Goal: Task Accomplishment & Management: Manage account settings

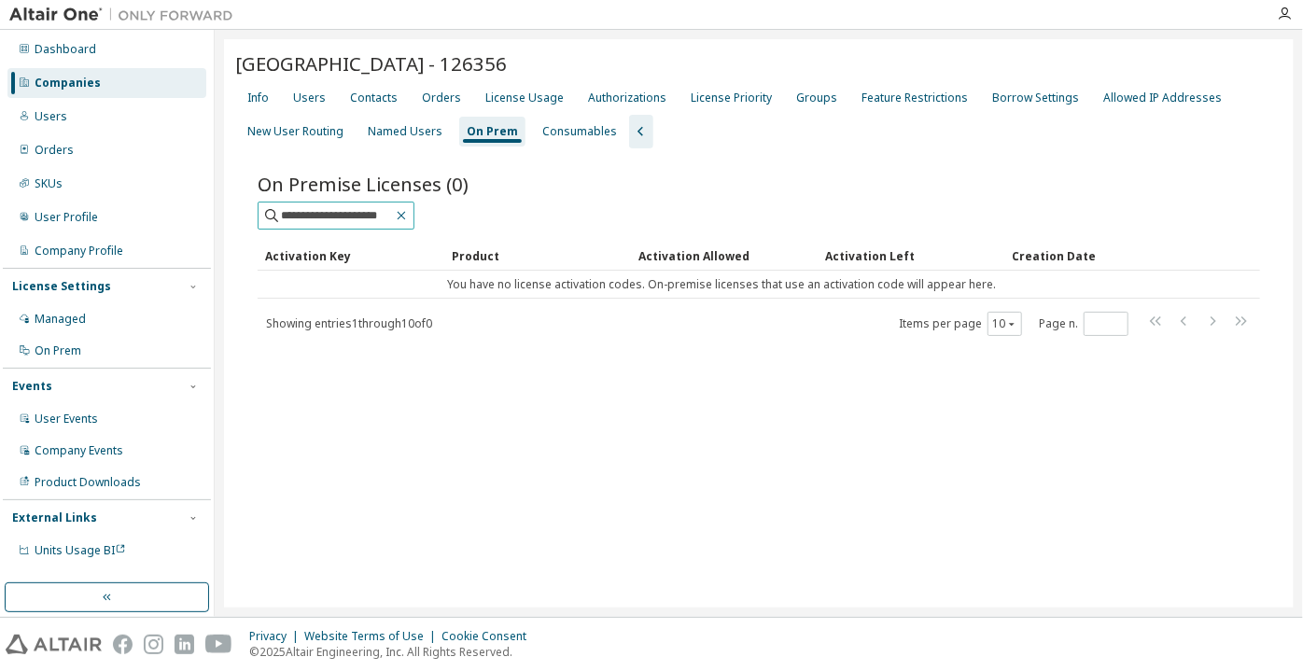
click at [409, 223] on icon "button" at bounding box center [401, 215] width 15 height 15
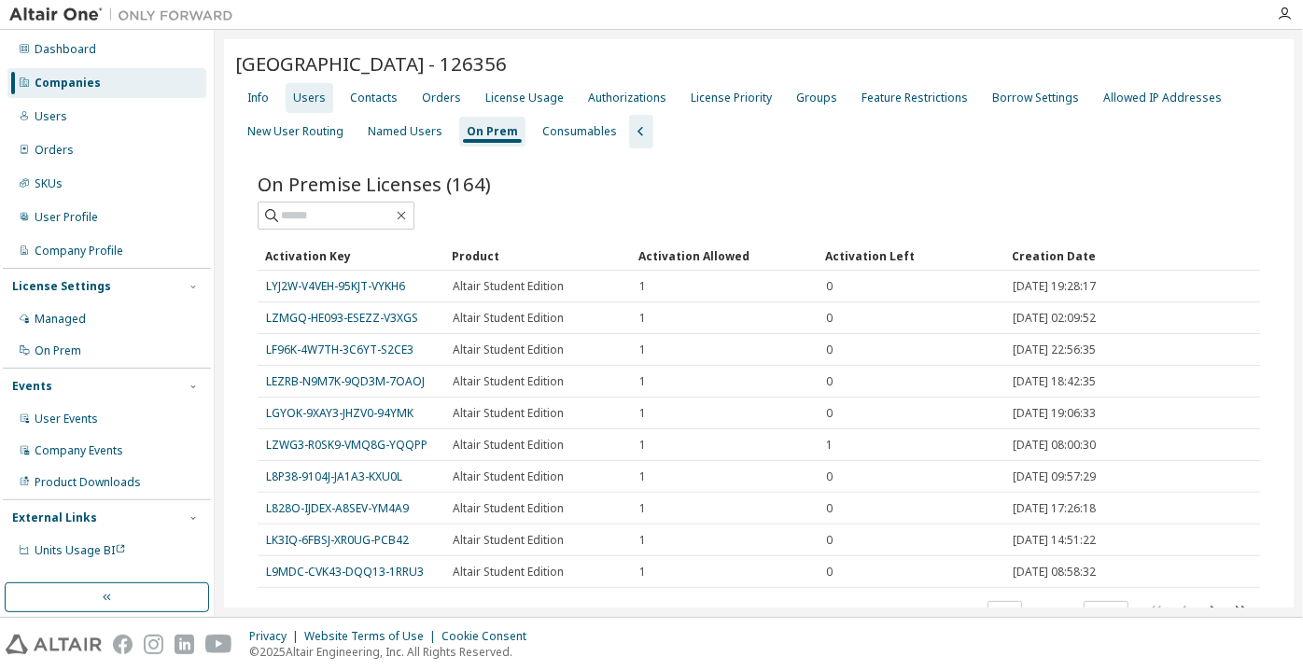
click at [309, 105] on div "Users" at bounding box center [309, 98] width 33 height 15
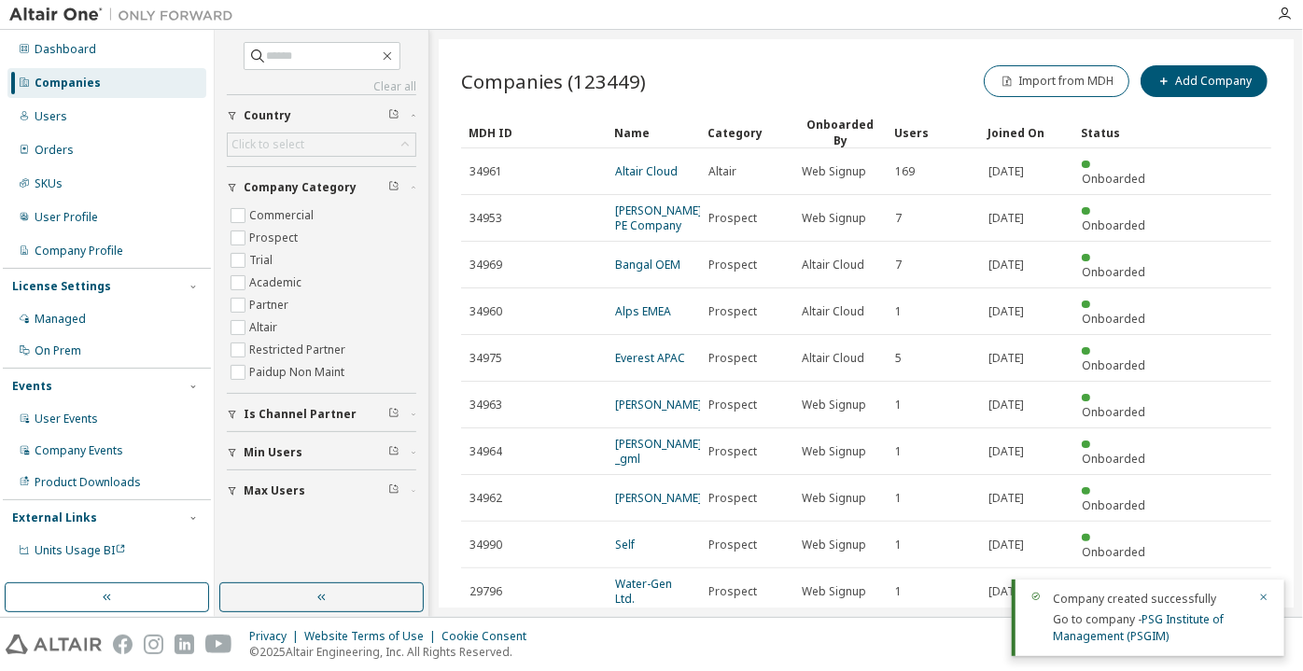
click at [192, 89] on div "Companies" at bounding box center [106, 83] width 199 height 30
click at [266, 65] on span at bounding box center [322, 56] width 157 height 28
click at [272, 59] on input "text" at bounding box center [323, 56] width 112 height 19
paste input "**********"
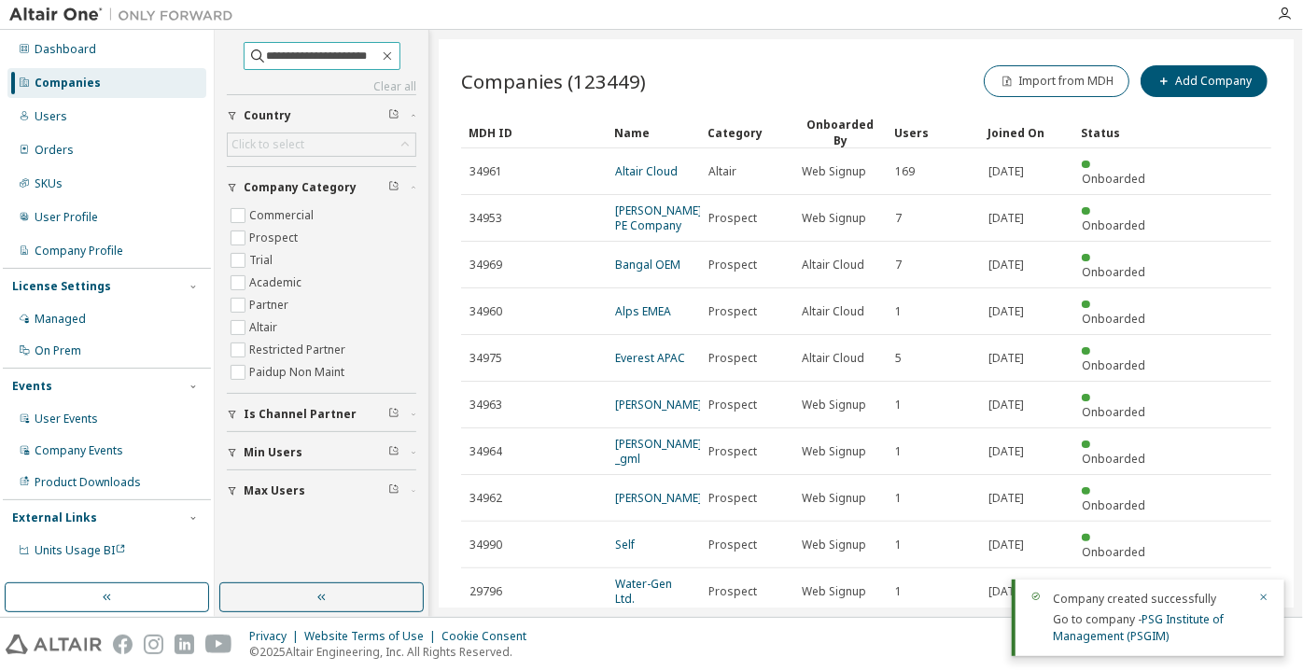
type input "**********"
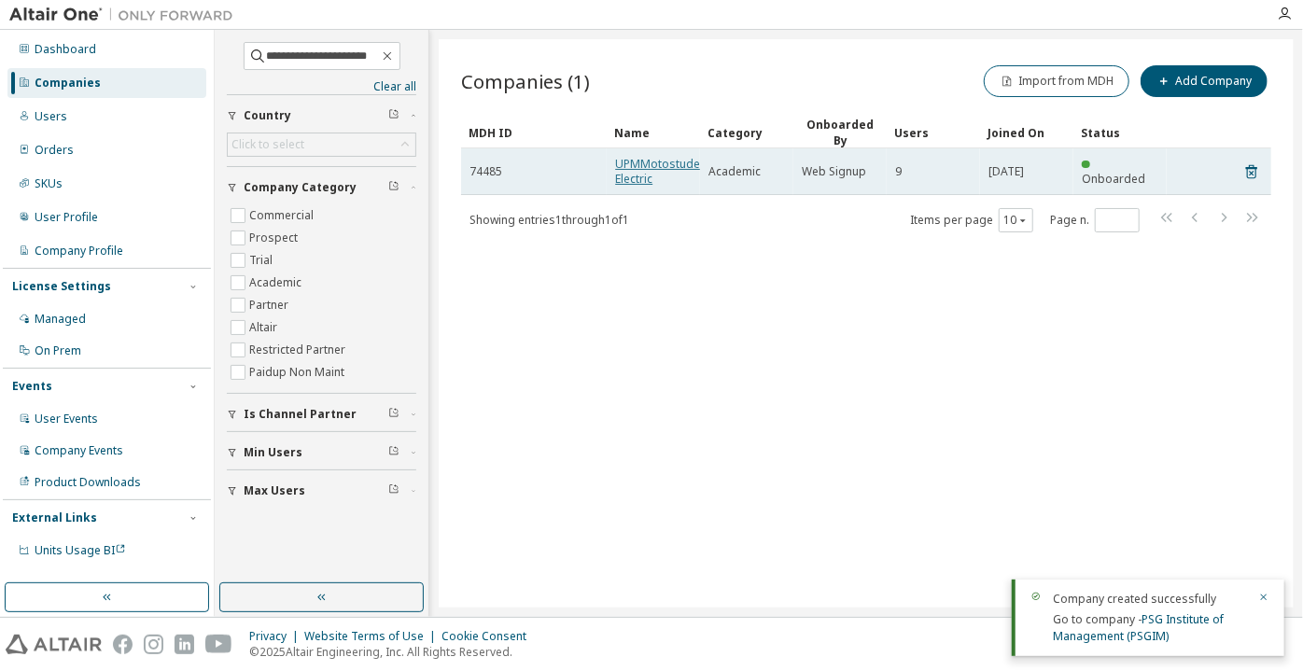
click at [621, 177] on link "UPMMotostudent Electric" at bounding box center [662, 171] width 95 height 31
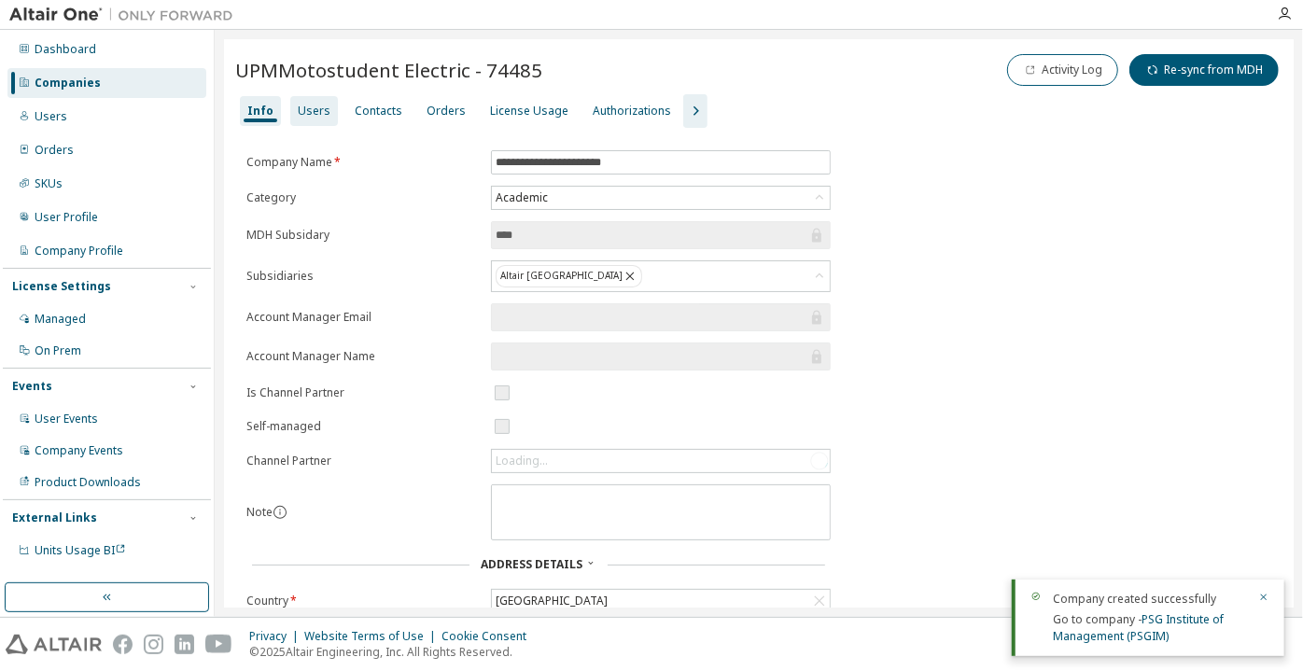
click at [320, 108] on div "Users" at bounding box center [314, 111] width 33 height 15
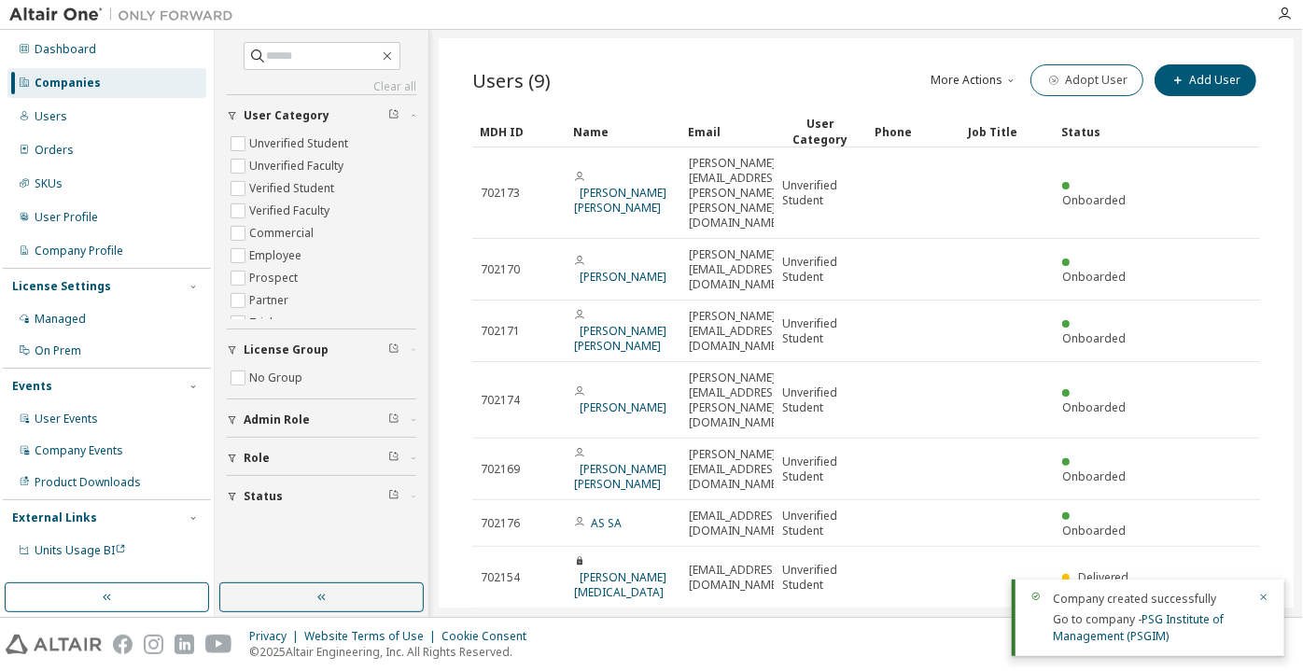
scroll to position [161, 0]
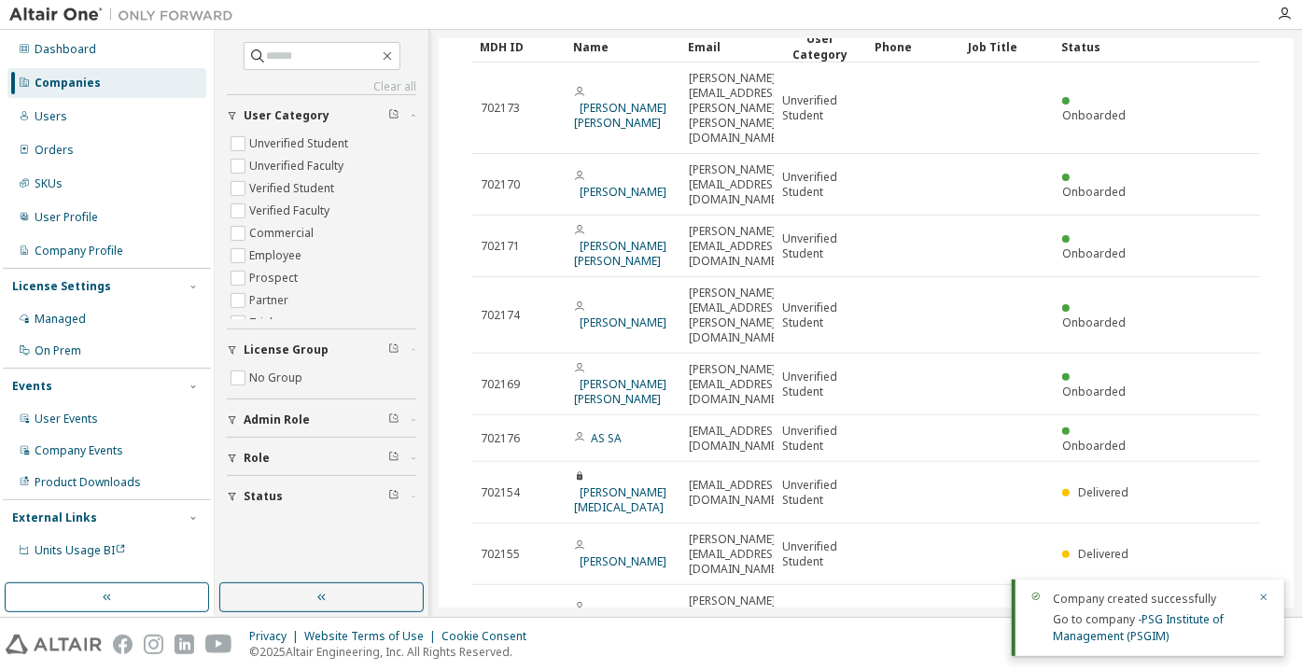
click at [1012, 645] on div "100" at bounding box center [1053, 649] width 149 height 22
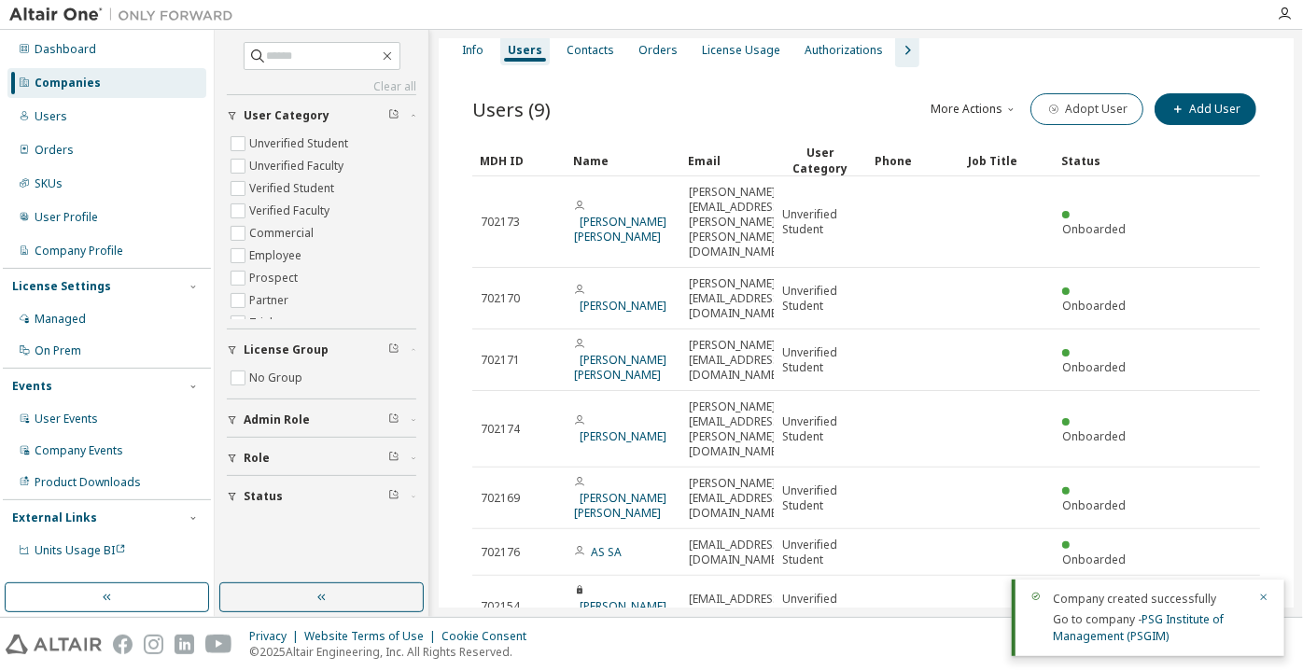
scroll to position [84, 0]
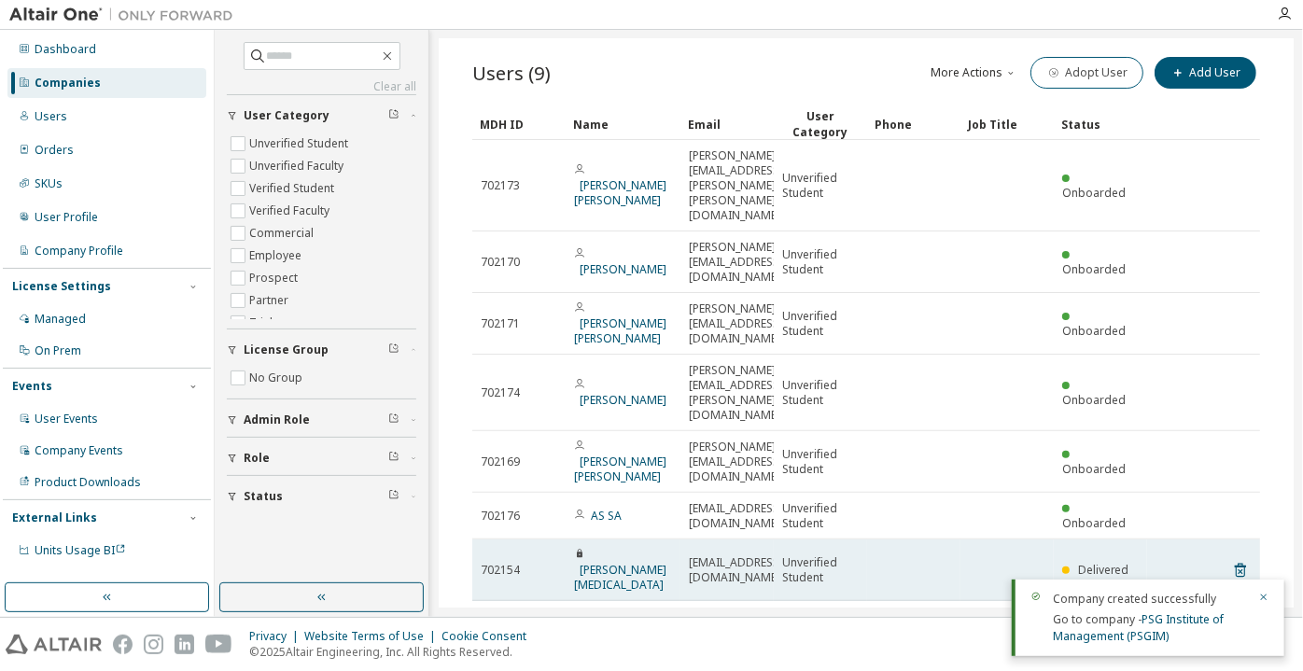
click at [568, 539] on td "[PERSON_NAME][MEDICAL_DATA]" at bounding box center [622, 570] width 115 height 62
click at [581, 562] on link "[PERSON_NAME][MEDICAL_DATA]" at bounding box center [620, 577] width 92 height 31
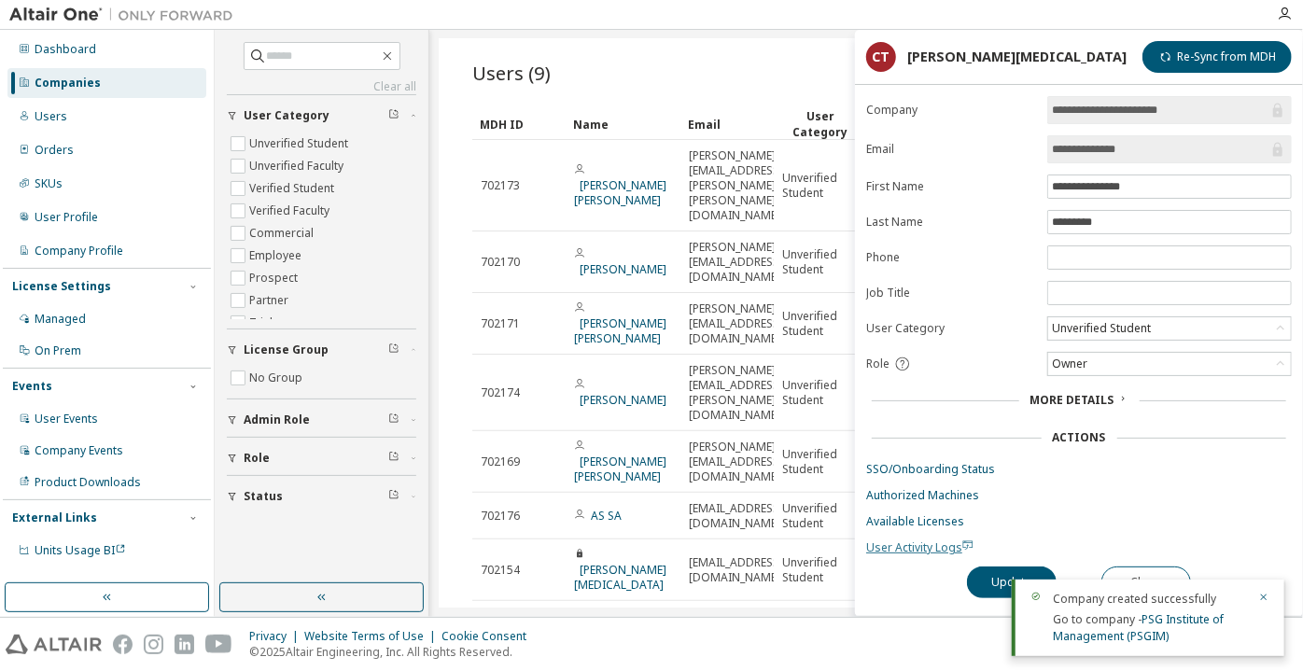
click at [920, 539] on span "User Activity Logs" at bounding box center [919, 547] width 107 height 16
click at [1141, 566] on button "Close" at bounding box center [1146, 582] width 90 height 32
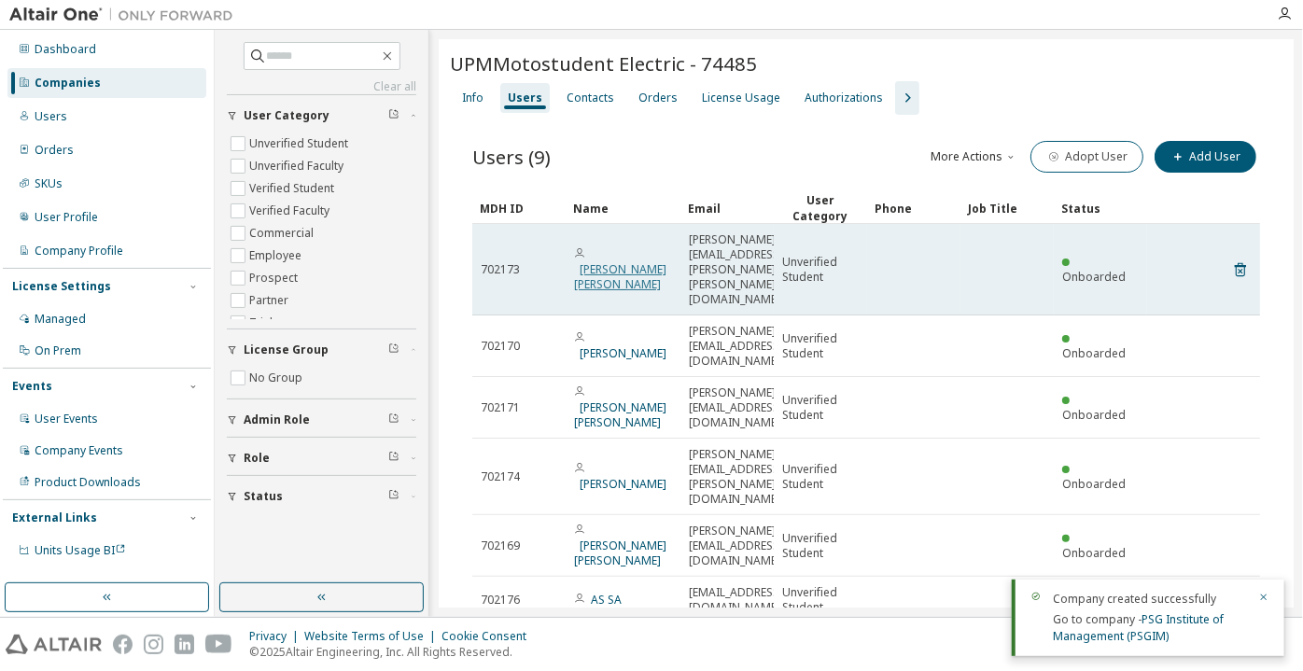
click at [614, 261] on link "Javier Maldonado Esteban" at bounding box center [620, 276] width 92 height 31
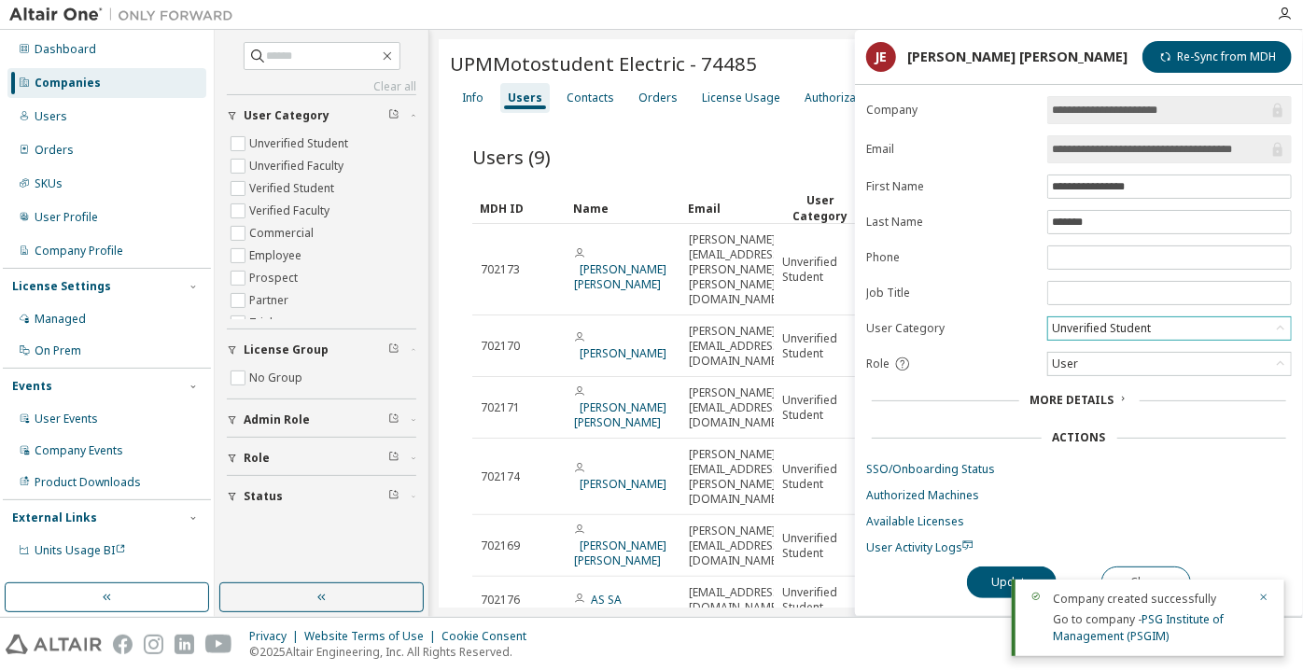
click at [1094, 318] on div "Unverified Student" at bounding box center [1101, 328] width 105 height 21
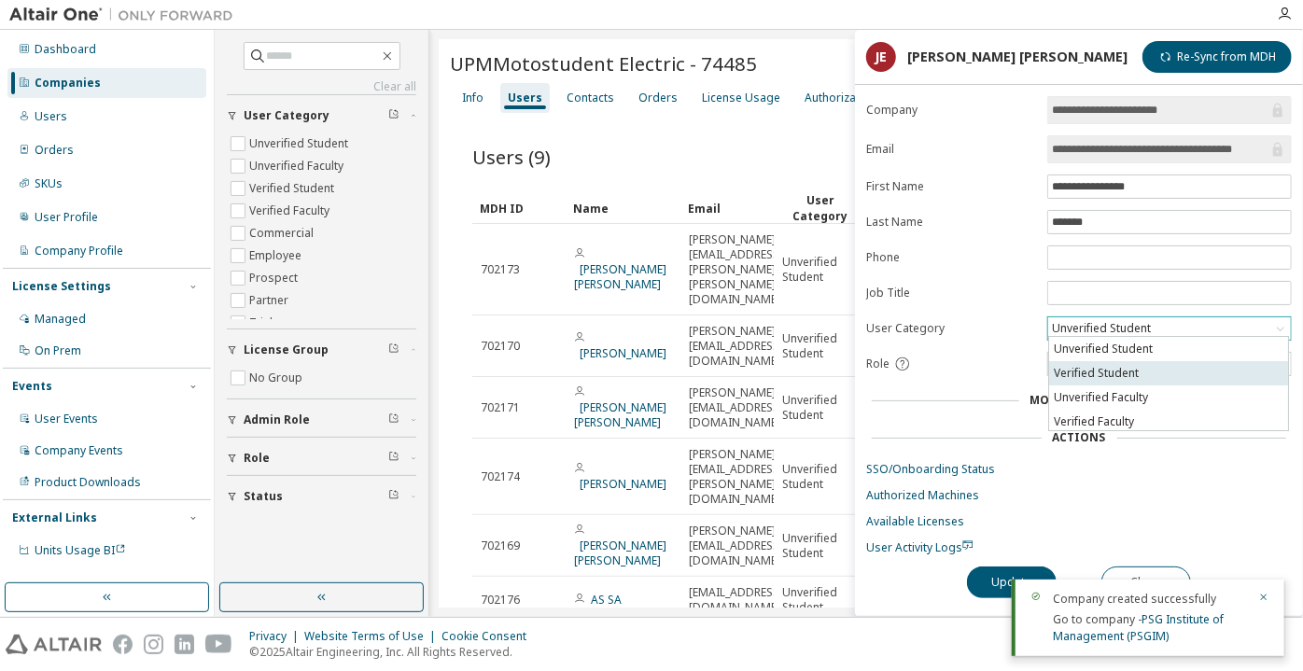
click at [1096, 367] on li "Verified Student" at bounding box center [1168, 373] width 239 height 24
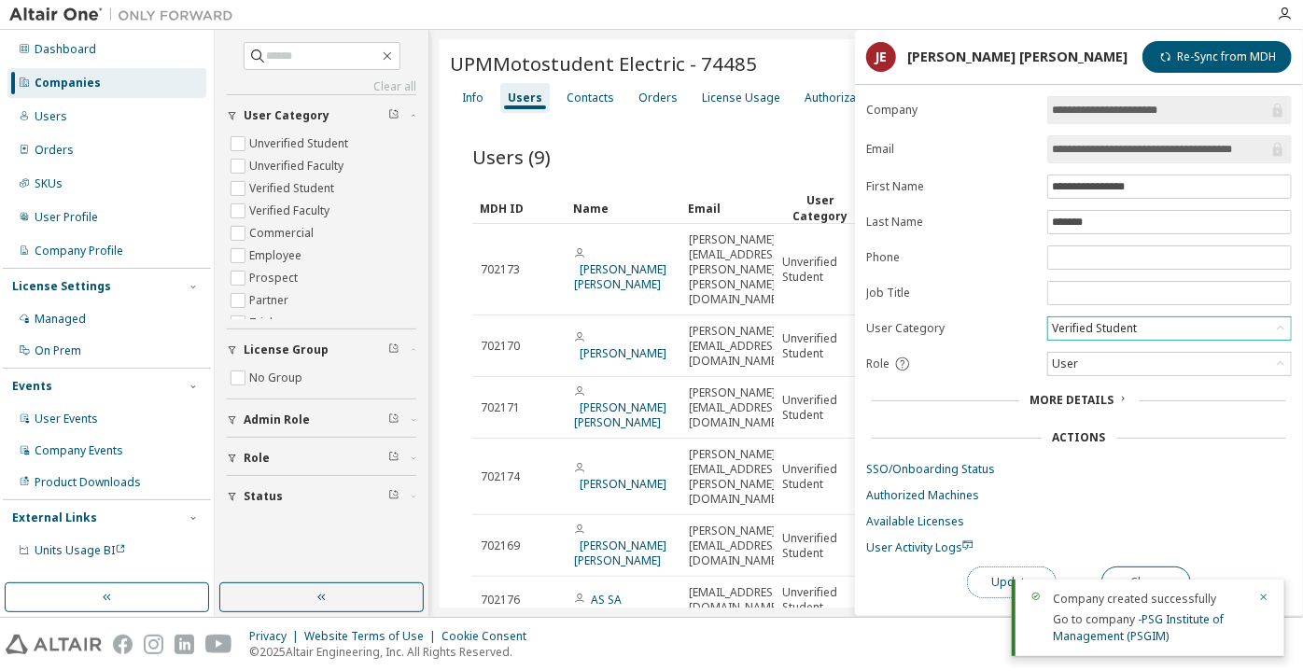
click at [997, 574] on button "Update" at bounding box center [1012, 582] width 90 height 32
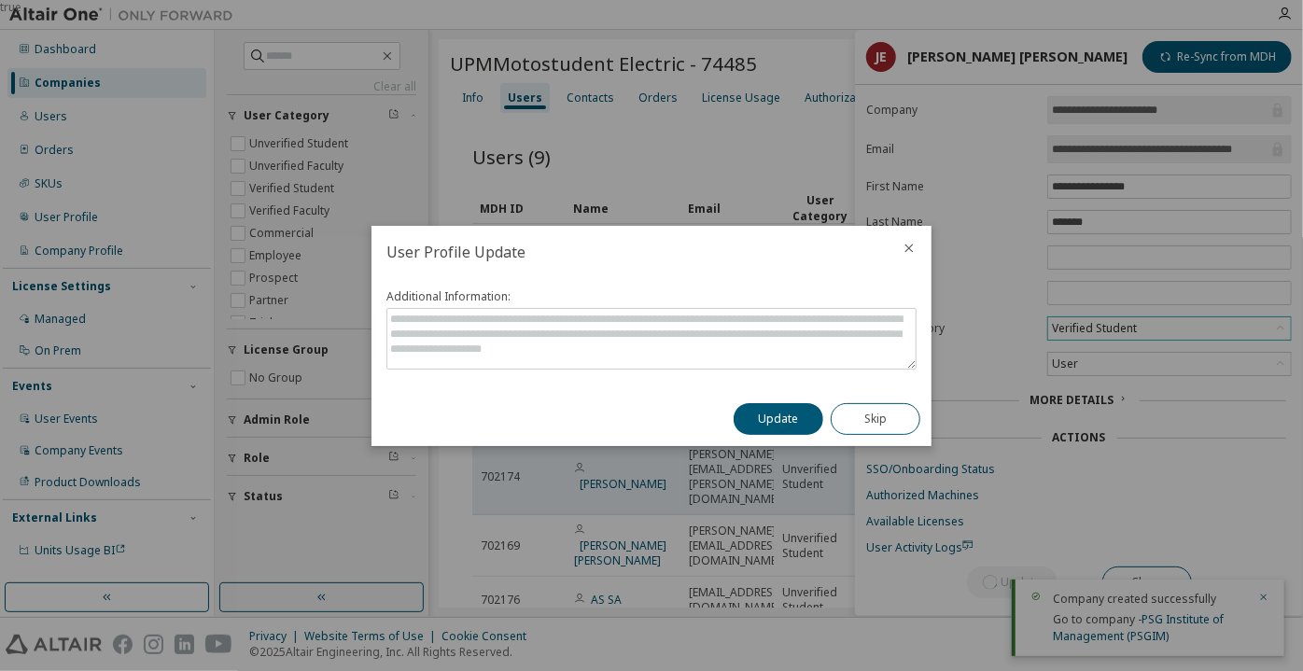
click at [776, 410] on button "Update" at bounding box center [778, 419] width 90 height 32
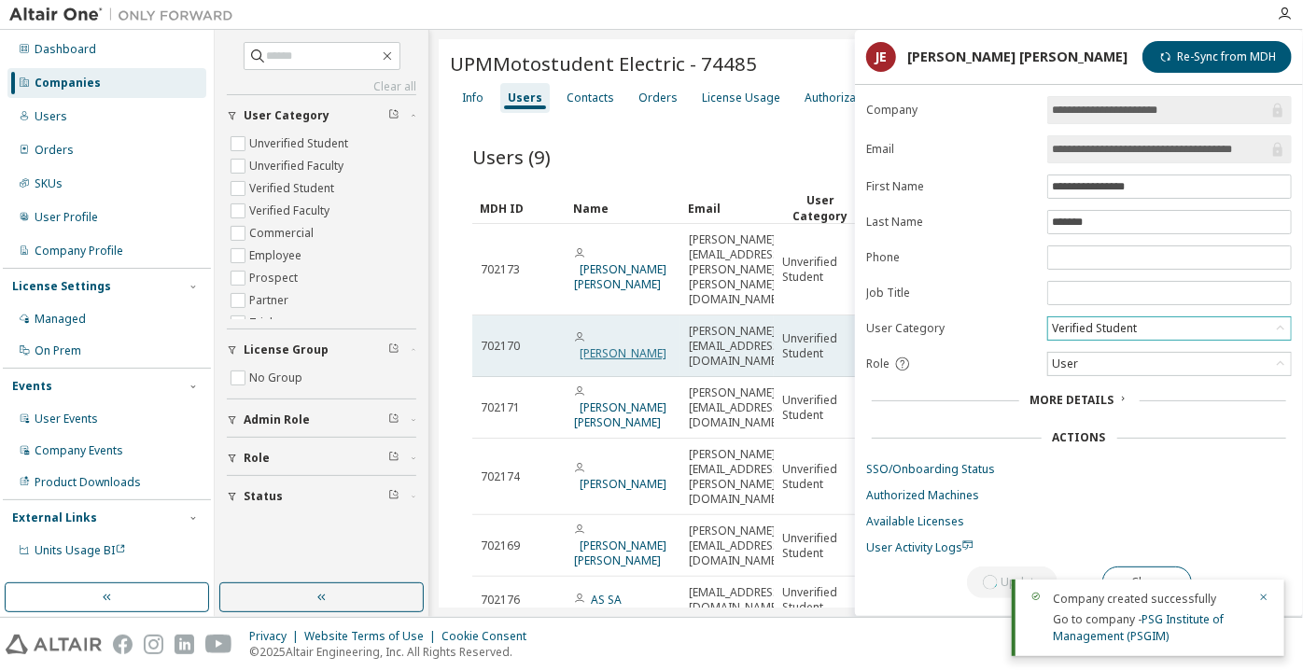
click at [608, 345] on link "Fernando Sáenz López" at bounding box center [622, 353] width 87 height 16
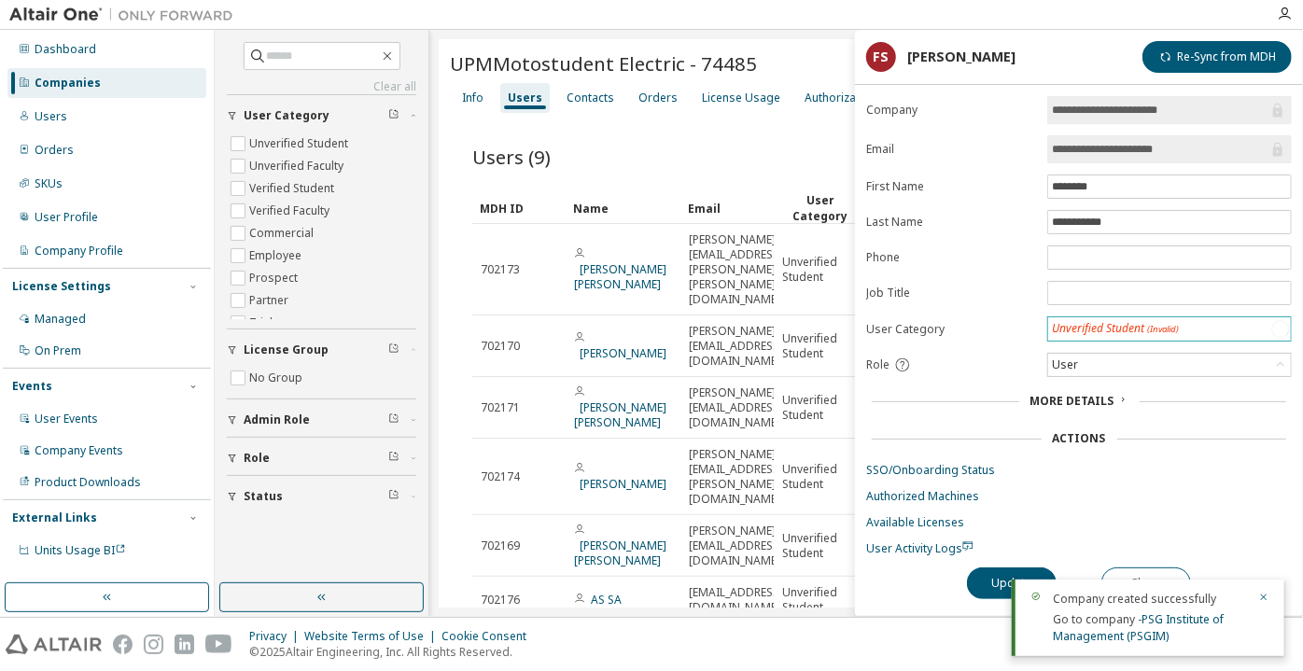
click at [1065, 323] on div "Unverified Student (Invalid)" at bounding box center [1115, 329] width 127 height 16
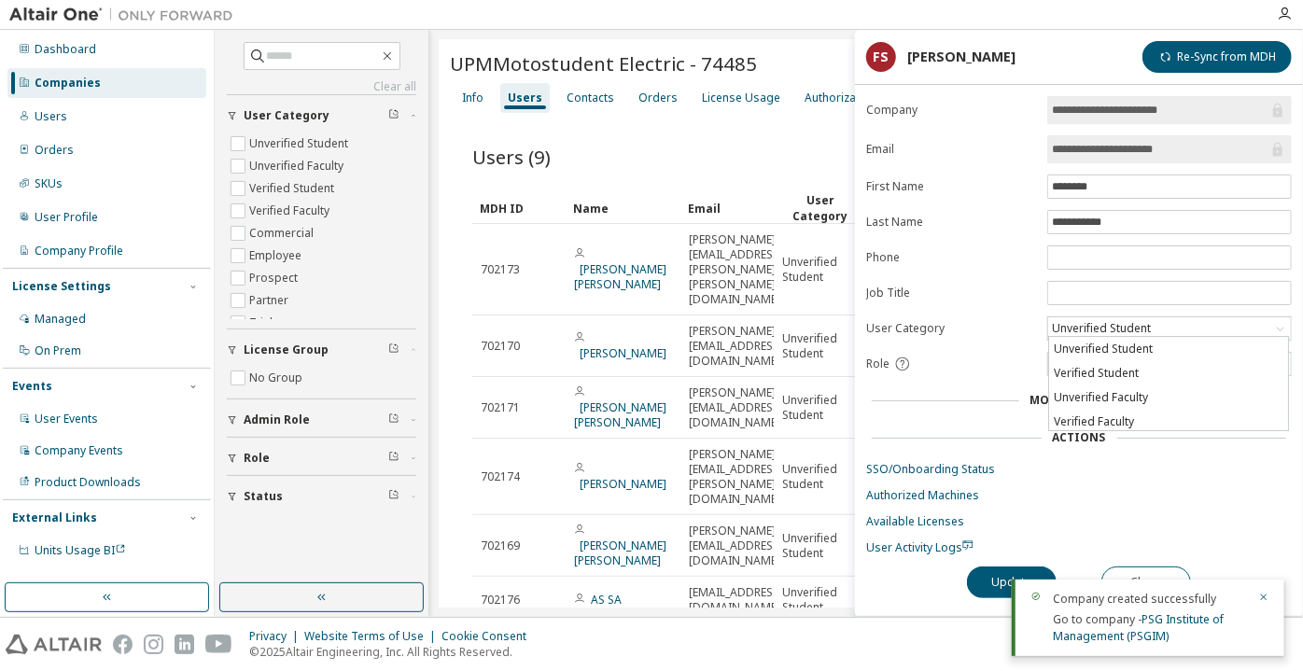
drag, startPoint x: 1072, startPoint y: 368, endPoint x: 1053, endPoint y: 397, distance: 35.2
click at [1072, 369] on li "Verified Student" at bounding box center [1168, 373] width 239 height 24
click at [982, 577] on button "Update" at bounding box center [1012, 582] width 90 height 32
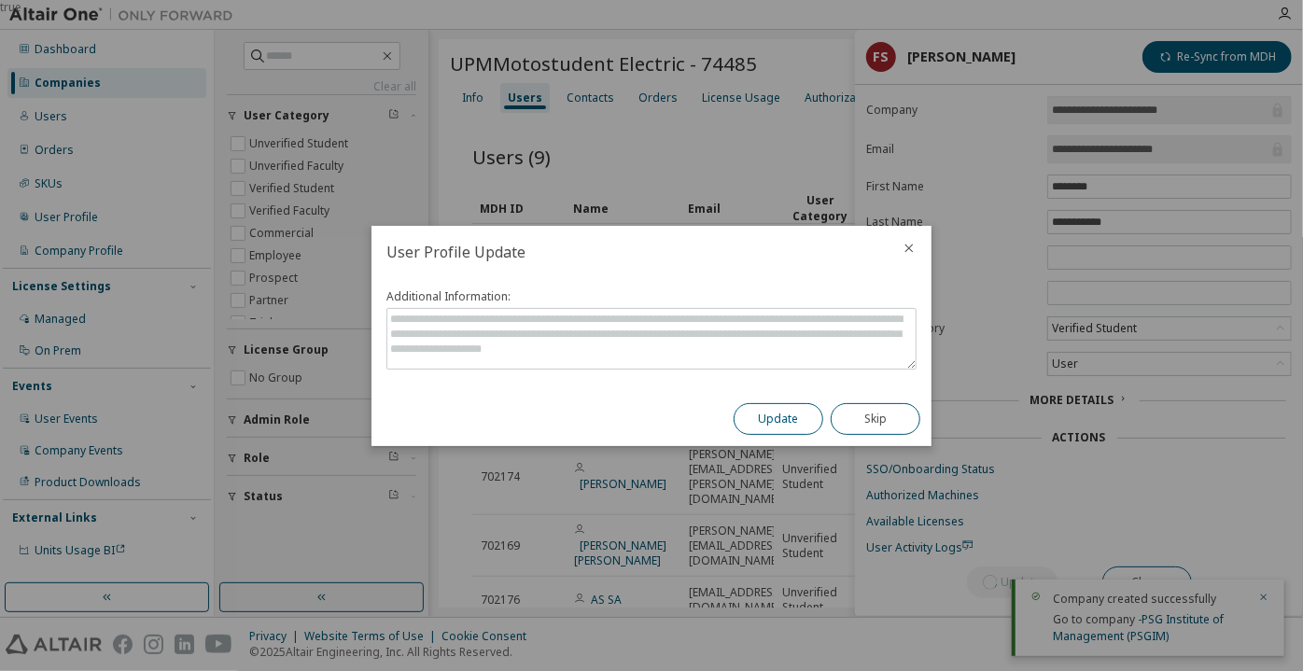
click at [804, 416] on button "Update" at bounding box center [778, 419] width 90 height 32
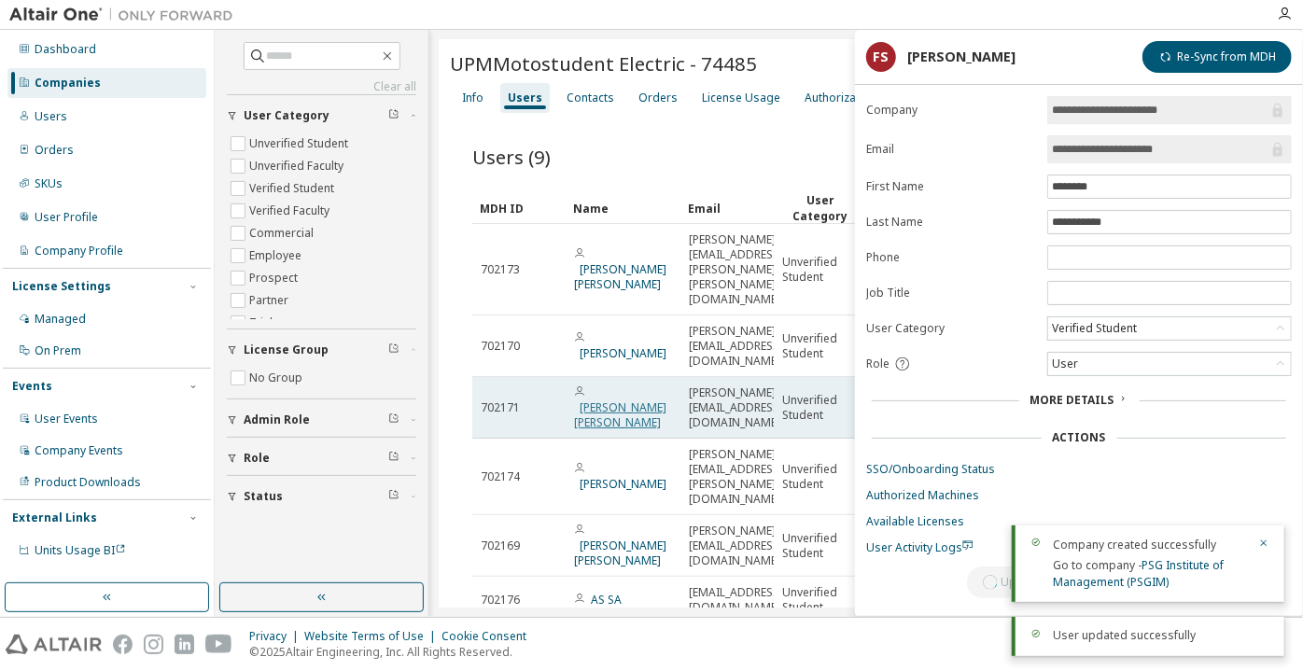
click at [605, 399] on link "Gabriel Masdeu Blanco" at bounding box center [620, 414] width 92 height 31
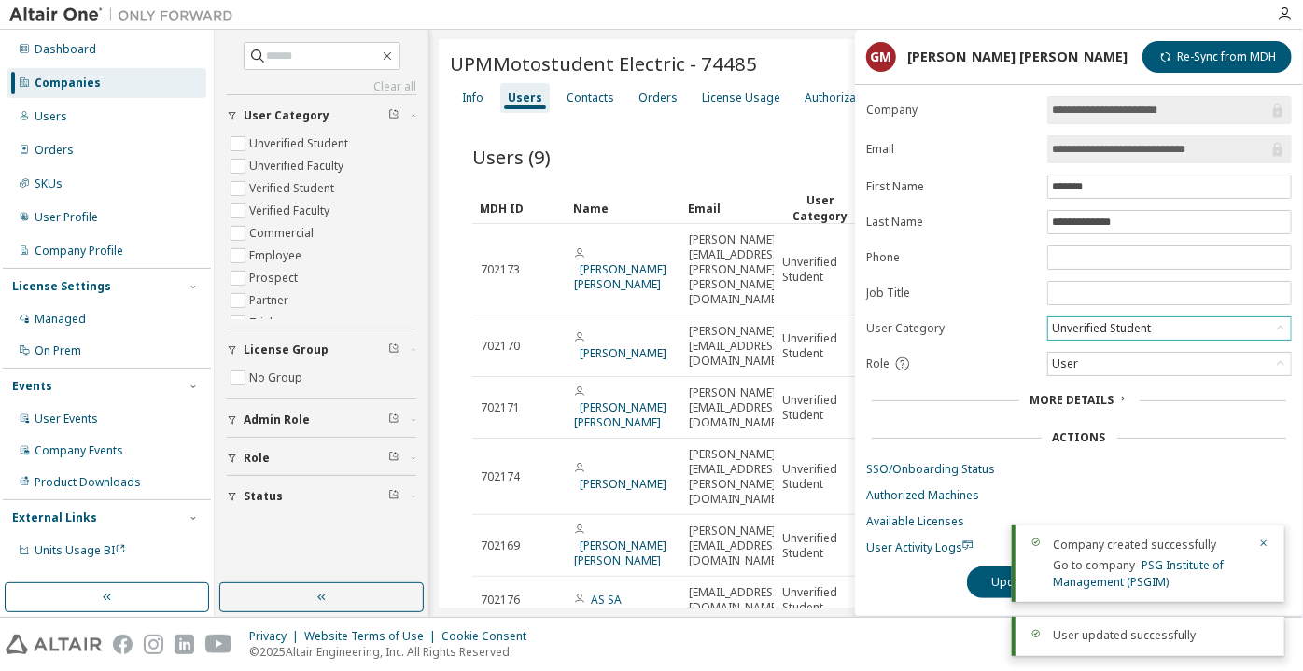
click at [1089, 323] on div "Unverified Student" at bounding box center [1101, 328] width 105 height 21
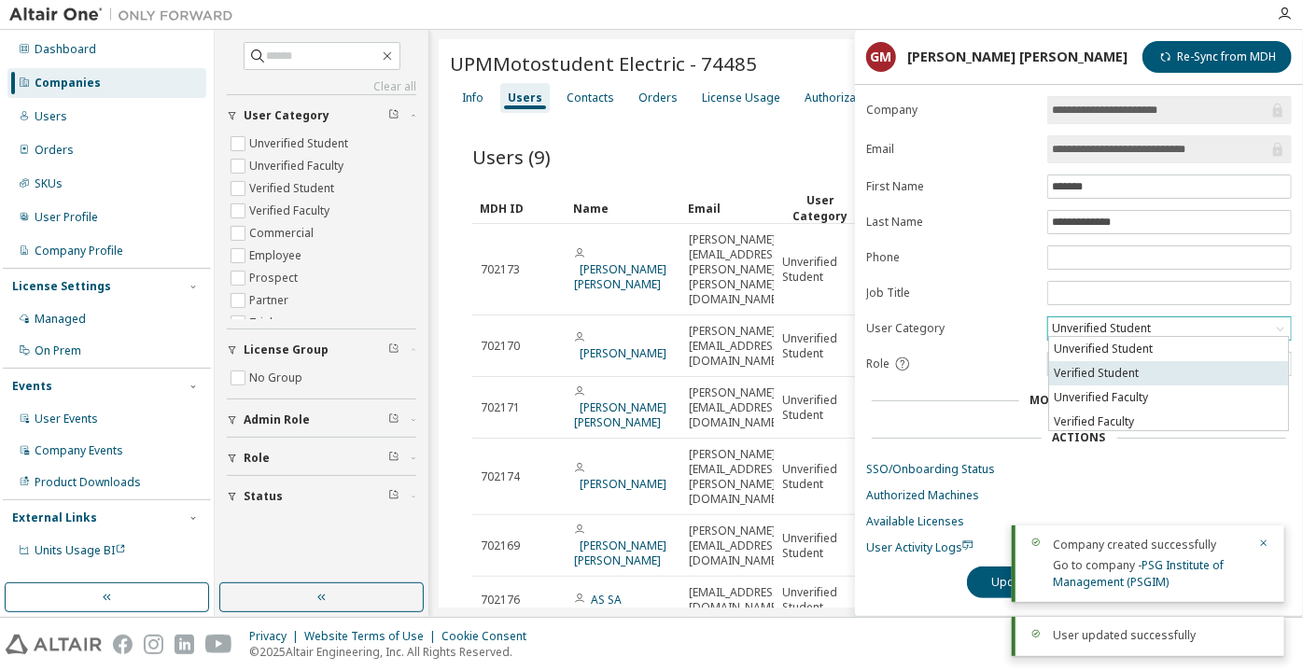
click at [1084, 368] on li "Verified Student" at bounding box center [1168, 373] width 239 height 24
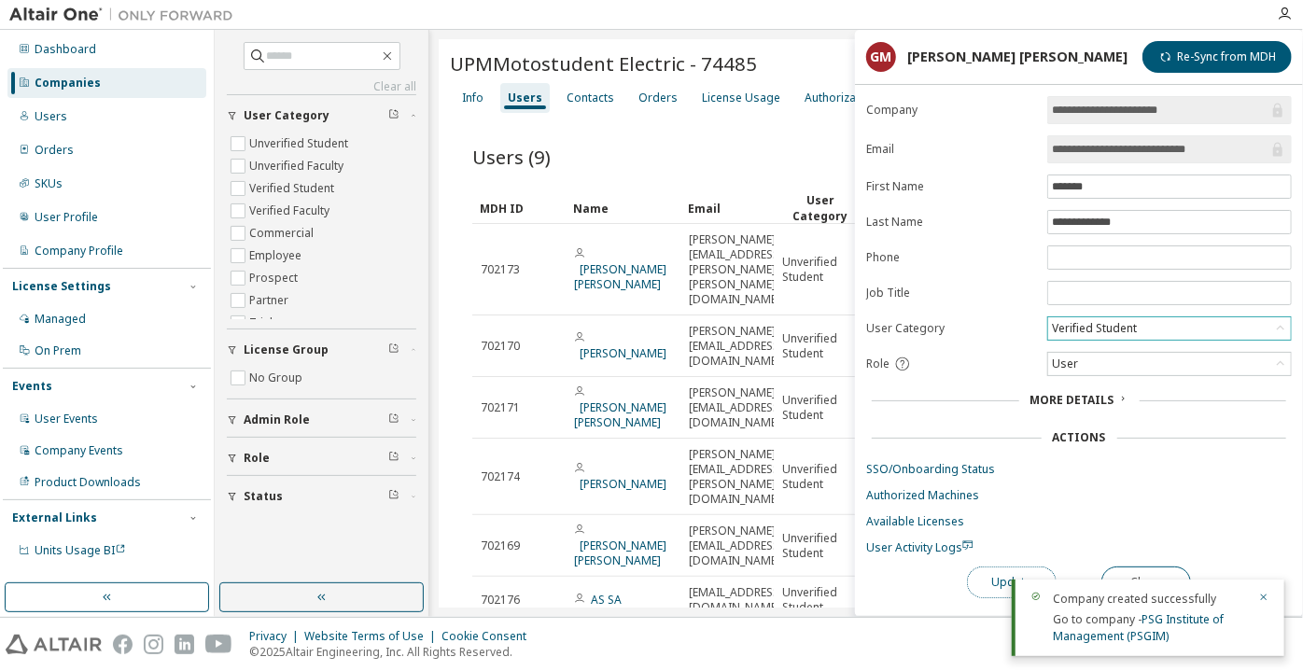
click at [993, 573] on button "Update" at bounding box center [1012, 582] width 90 height 32
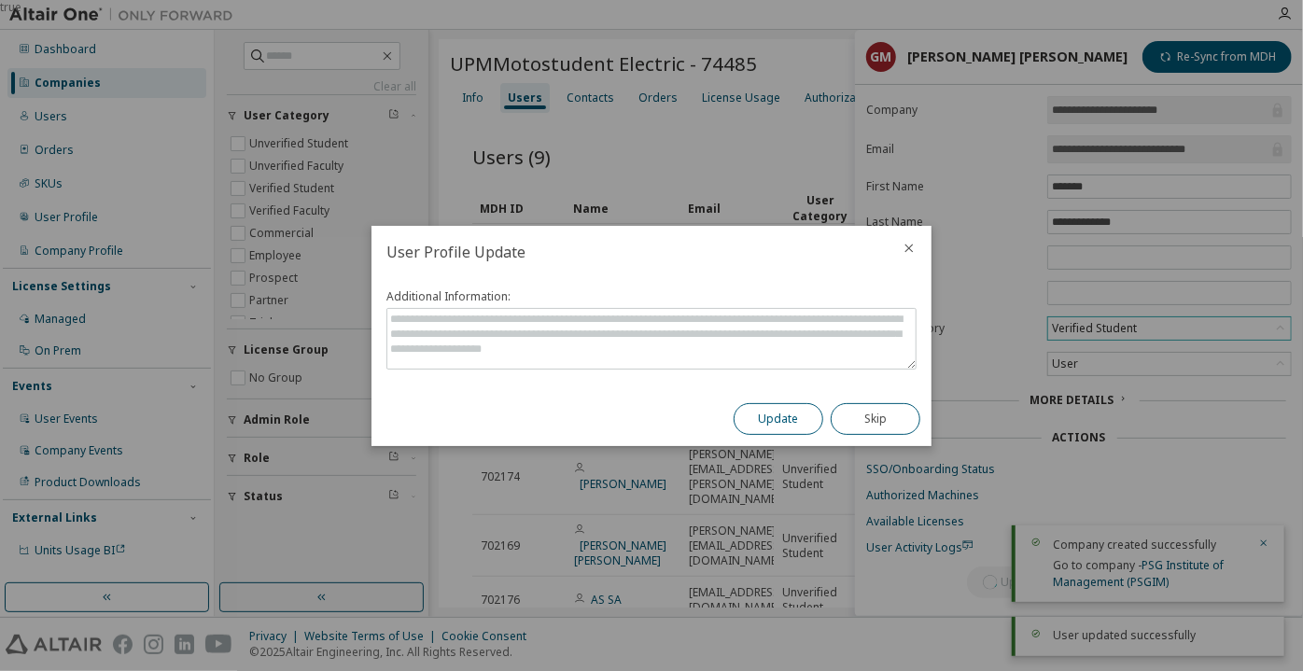
click at [787, 403] on button "Update" at bounding box center [778, 419] width 90 height 32
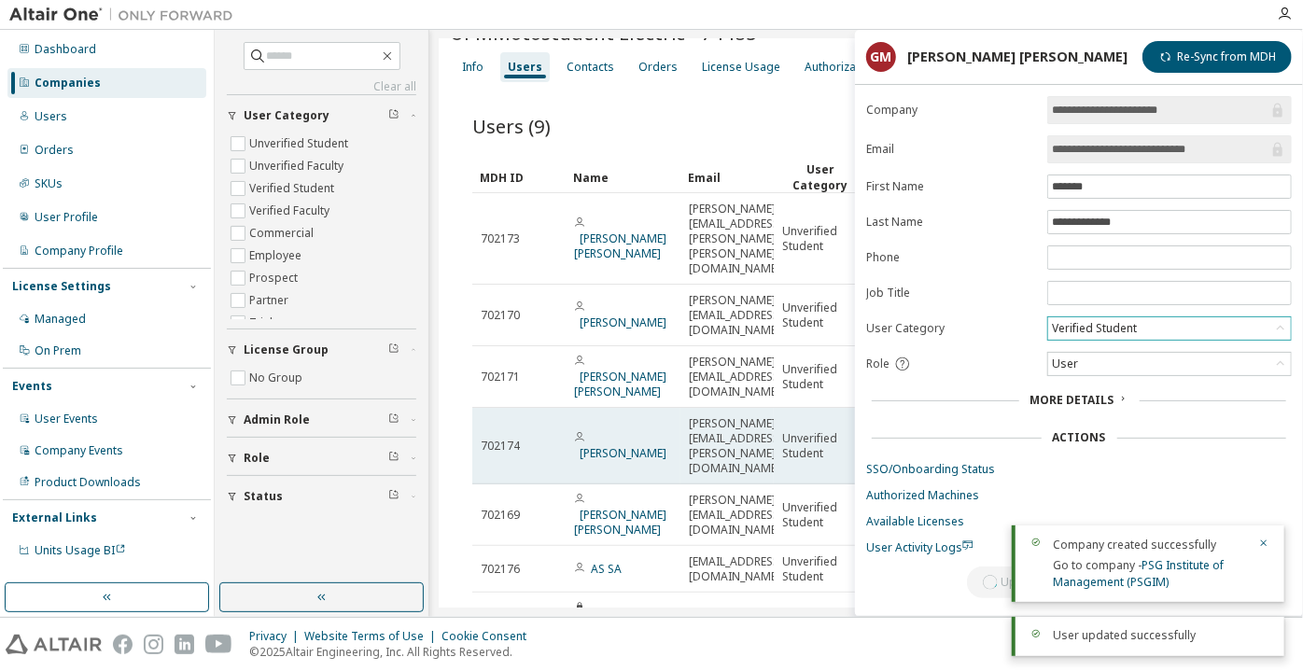
scroll to position [84, 0]
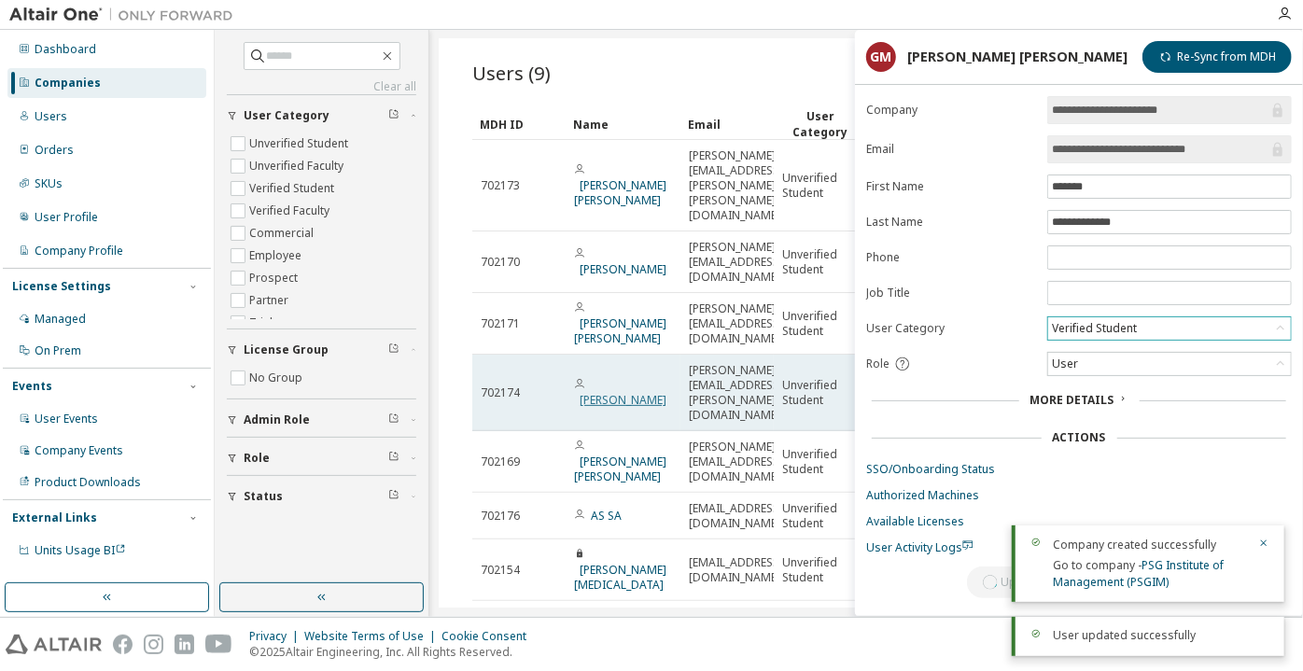
click at [624, 392] on link "Joaquín Juárez Rodríguez" at bounding box center [622, 400] width 87 height 16
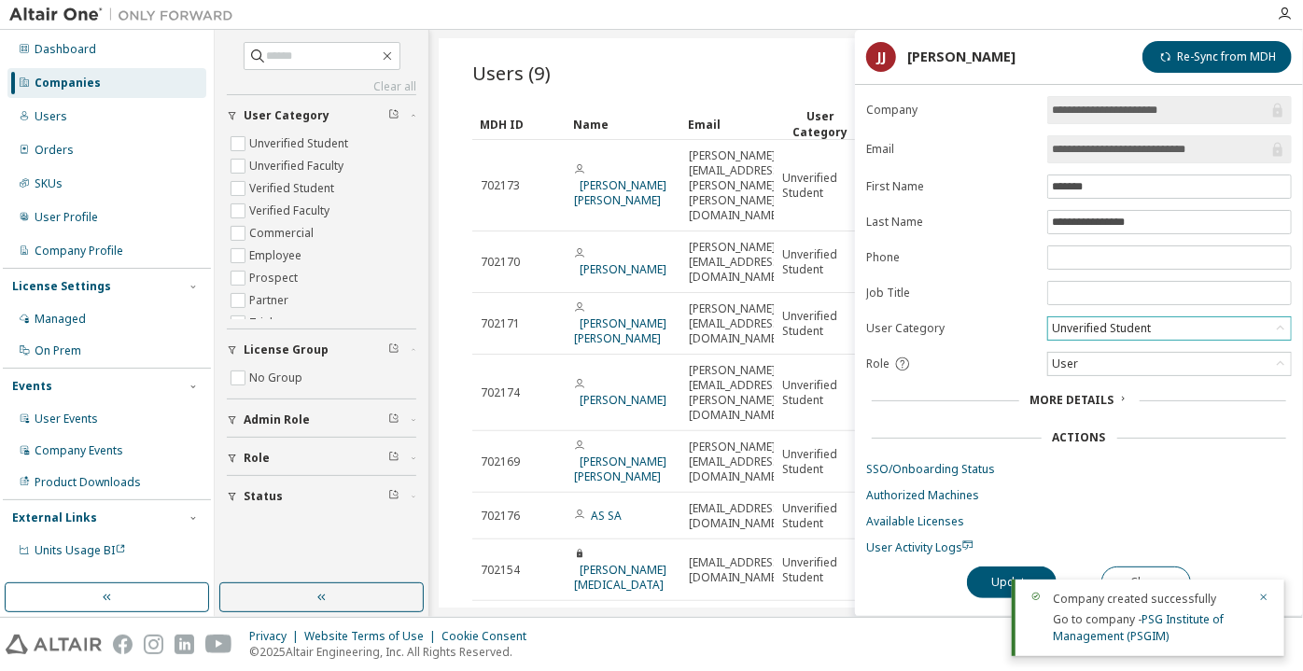
click at [1083, 330] on div "Unverified Student" at bounding box center [1101, 328] width 105 height 21
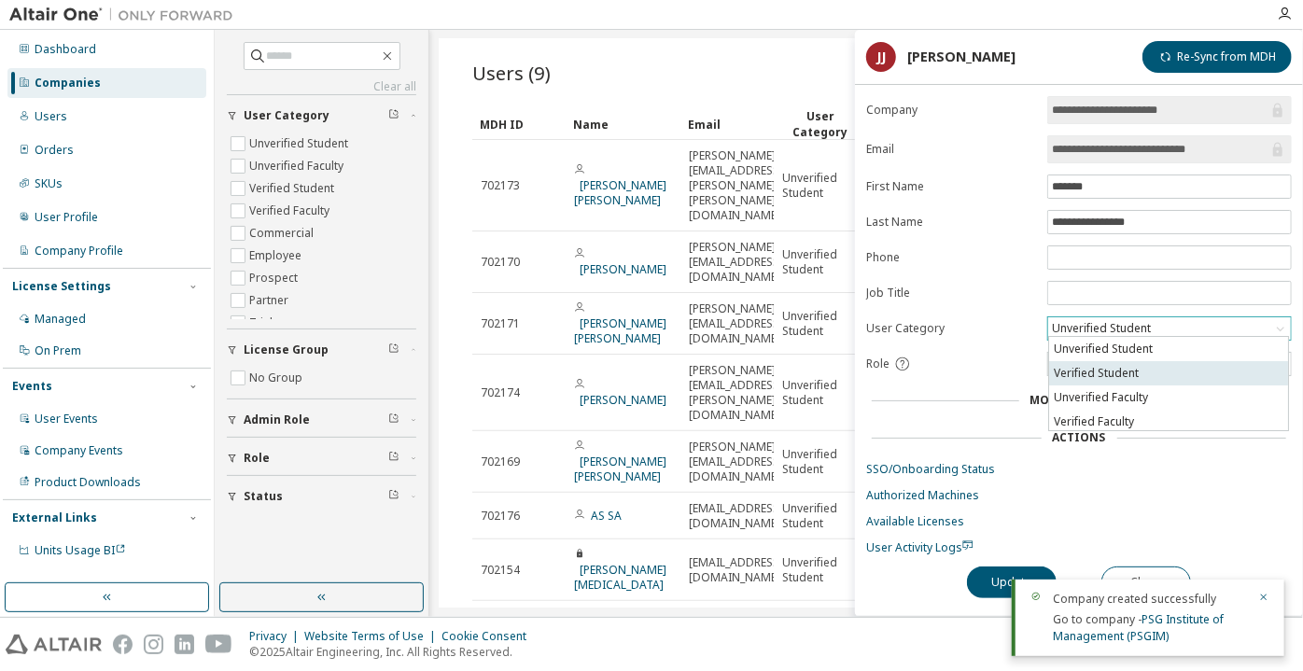
drag, startPoint x: 1075, startPoint y: 369, endPoint x: 1067, endPoint y: 381, distance: 13.5
click at [1075, 370] on li "Verified Student" at bounding box center [1168, 373] width 239 height 24
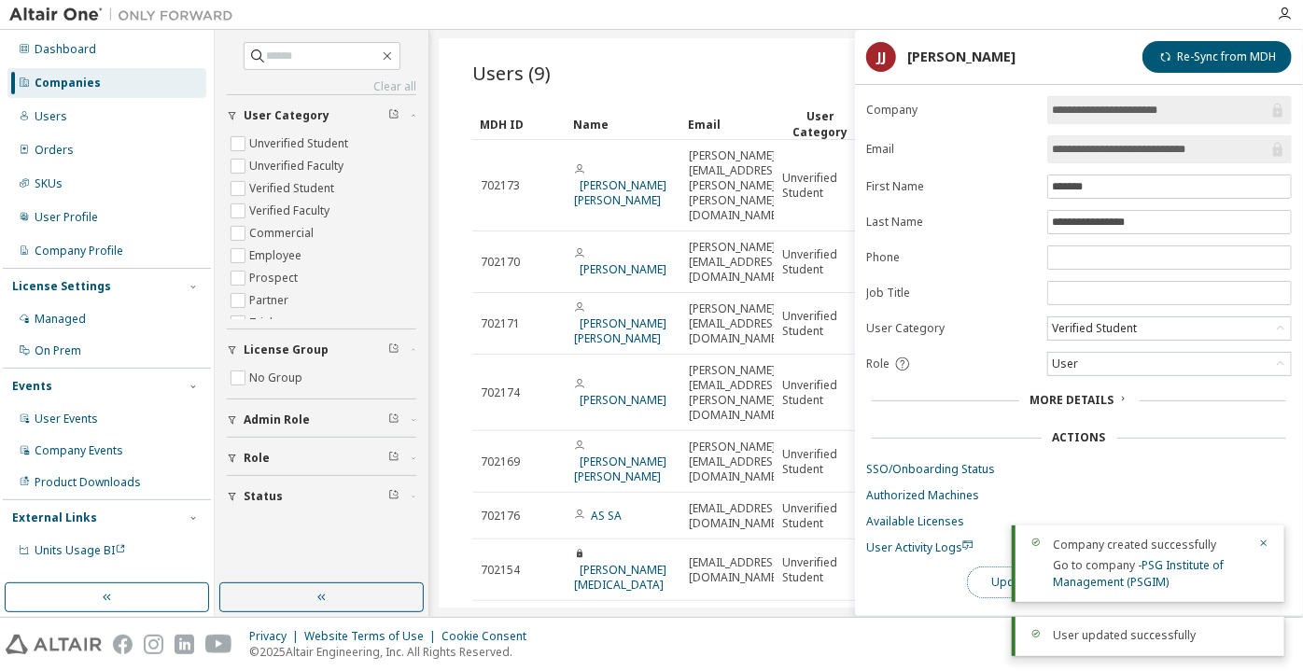
click at [995, 575] on button "Update" at bounding box center [1012, 582] width 90 height 32
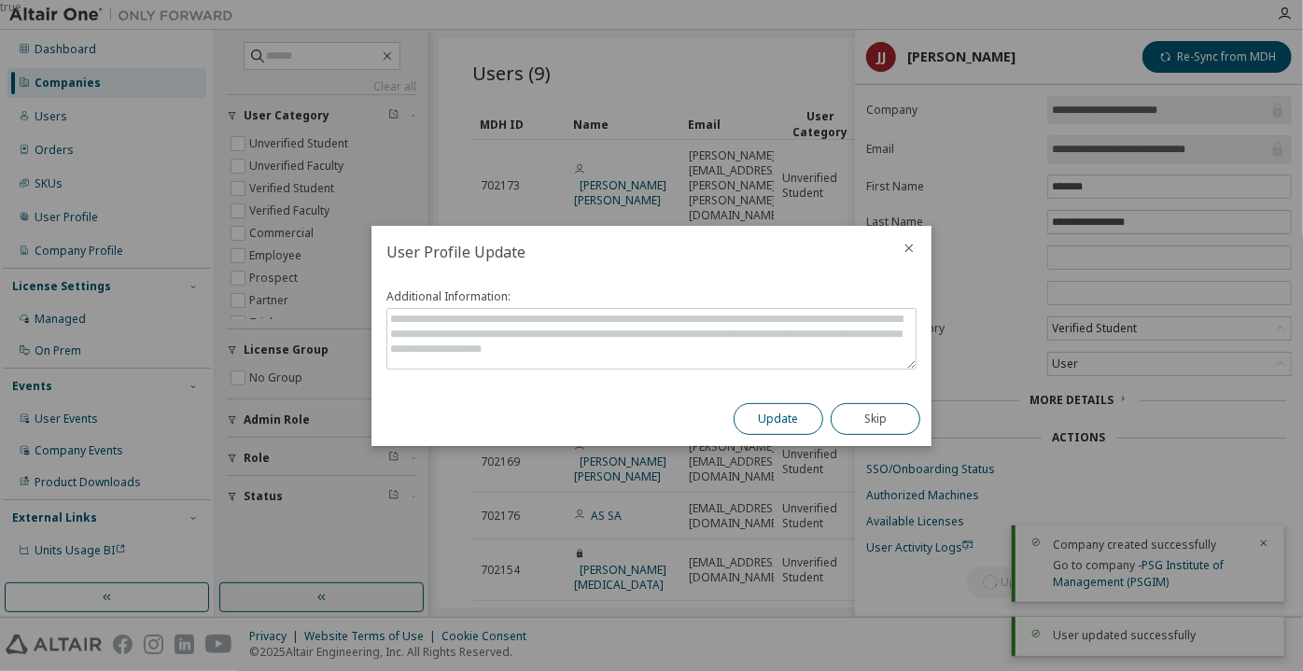
click at [801, 411] on button "Update" at bounding box center [778, 419] width 90 height 32
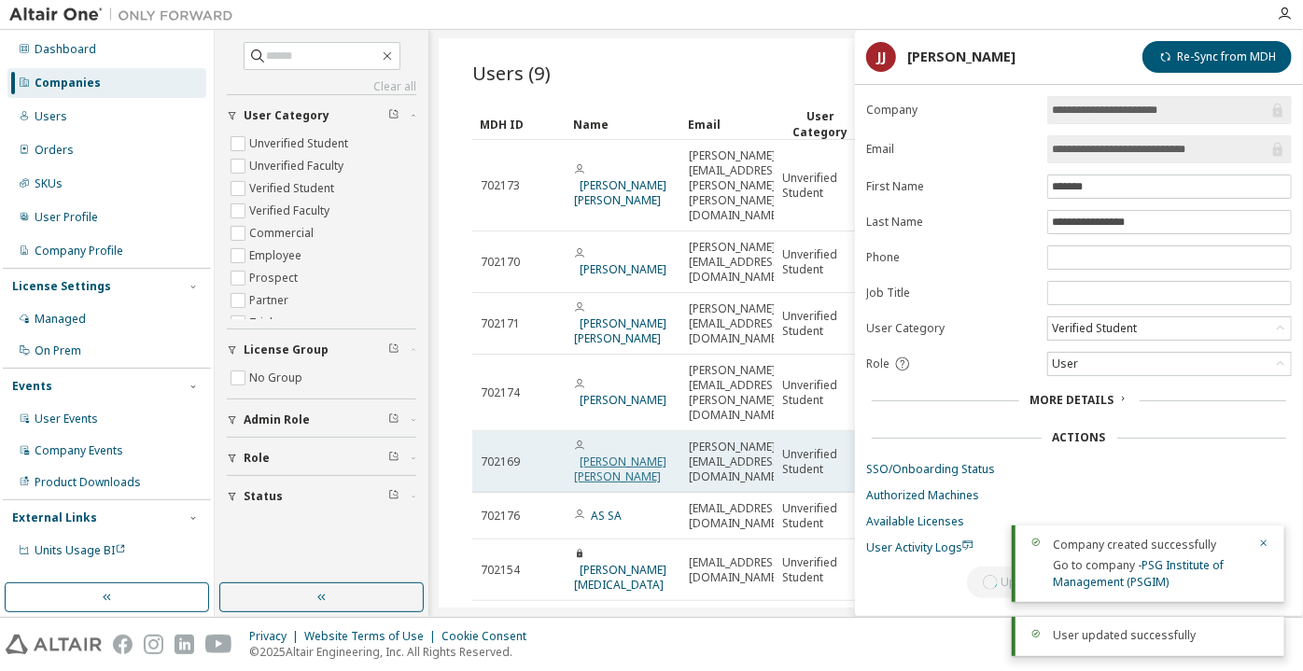
click at [623, 453] on link "Adrián Baños Rubio" at bounding box center [620, 468] width 92 height 31
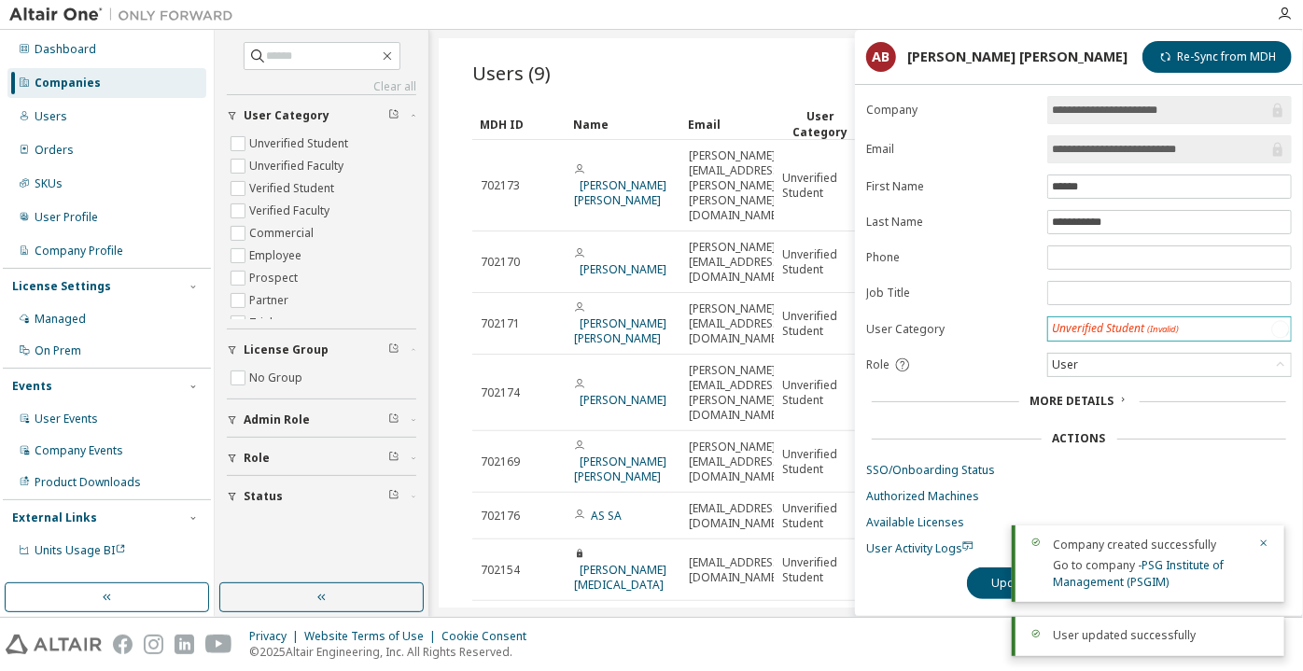
click at [1119, 325] on div "Unverified Student (Invalid)" at bounding box center [1115, 328] width 132 height 21
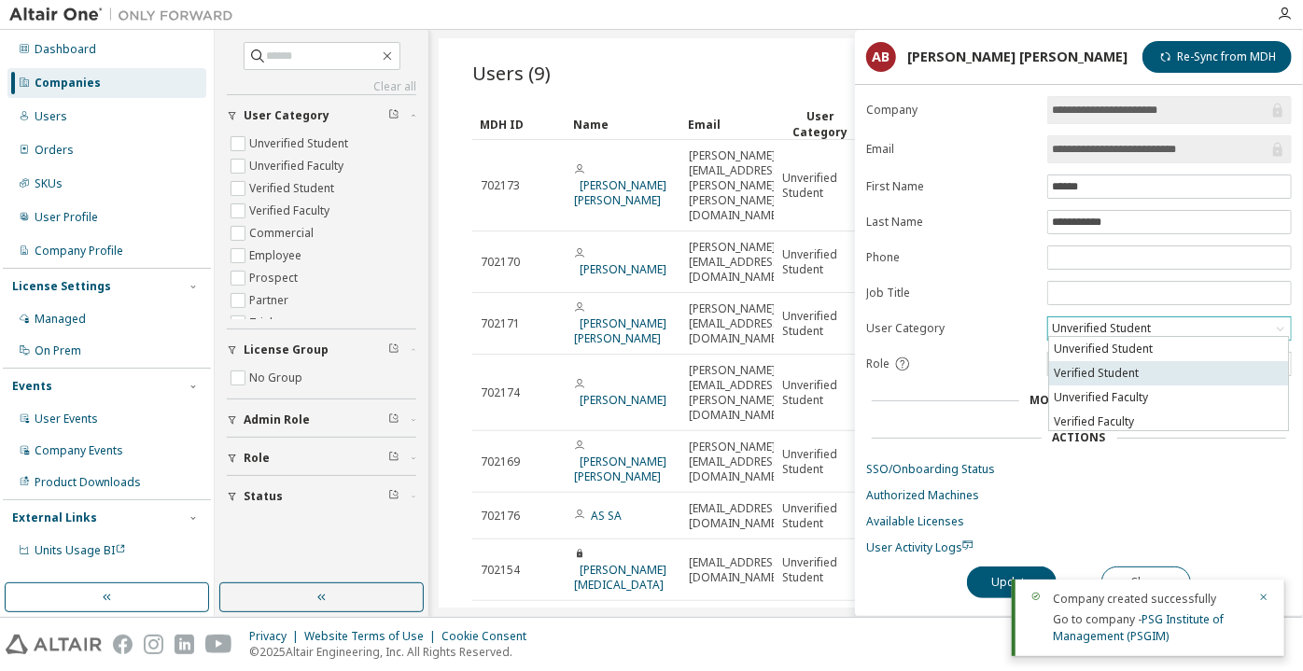
click at [1105, 372] on li "Verified Student" at bounding box center [1168, 373] width 239 height 24
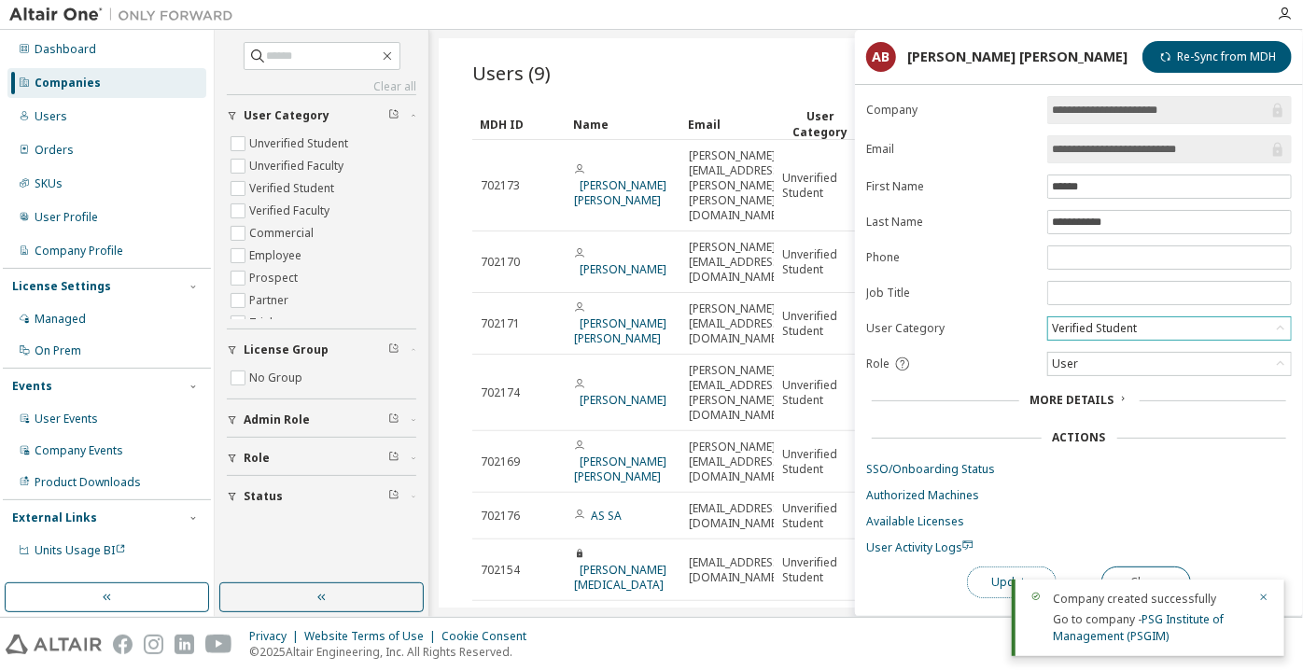
click at [988, 574] on button "Update" at bounding box center [1012, 582] width 90 height 32
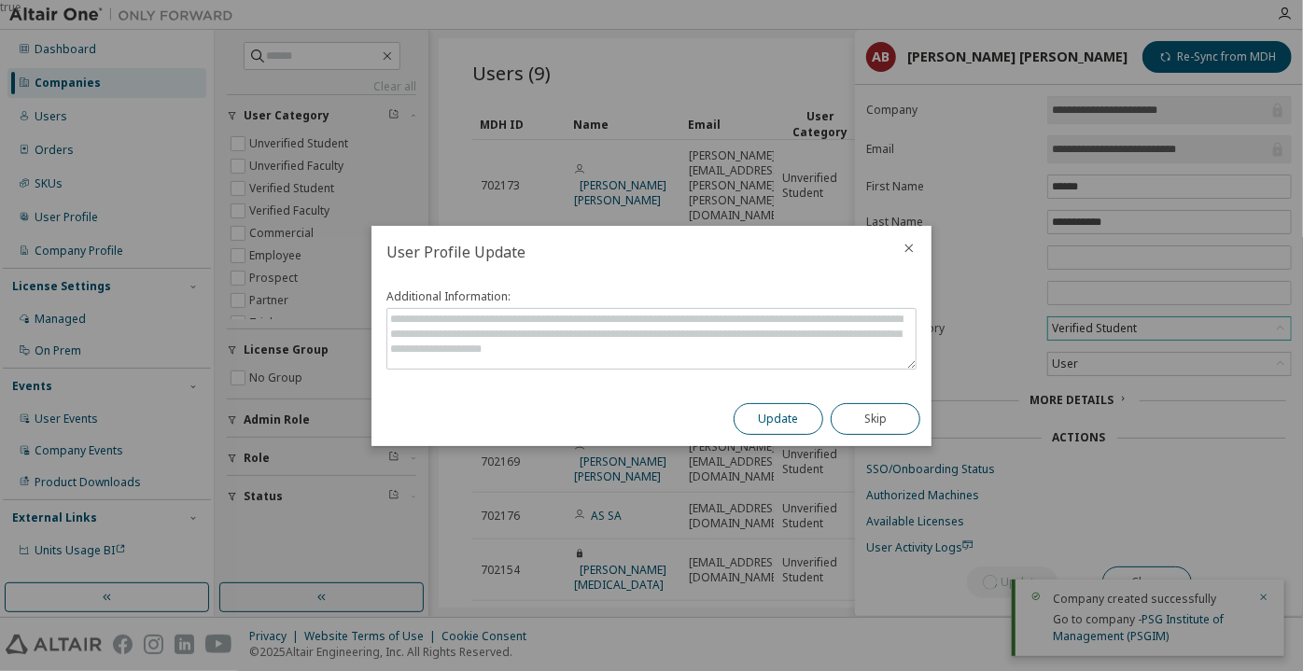
click at [802, 421] on button "Update" at bounding box center [778, 419] width 90 height 32
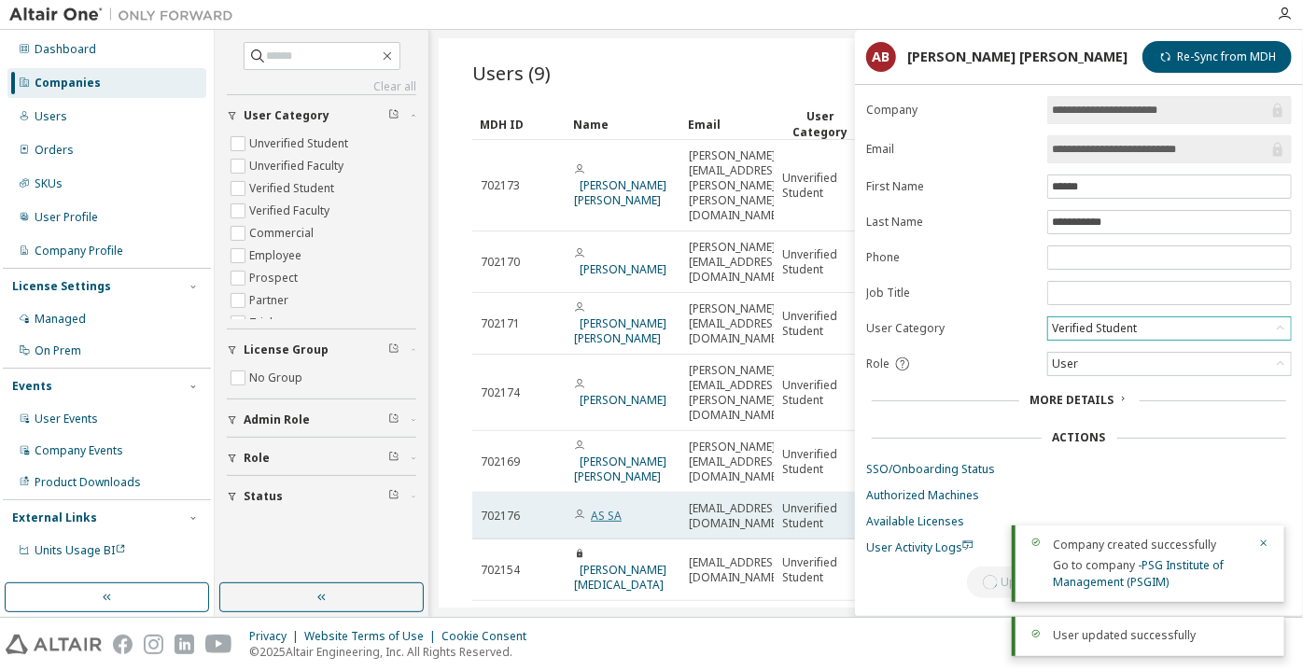
click at [600, 508] on link "AS SA" at bounding box center [606, 516] width 31 height 16
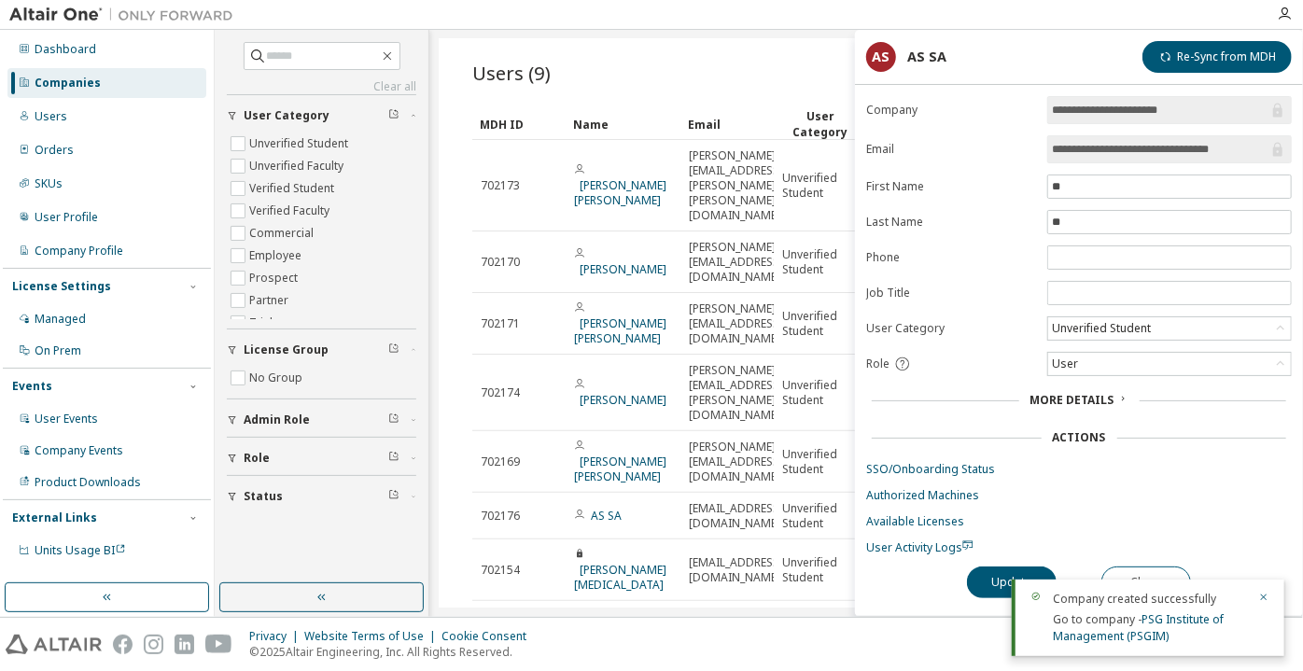
drag, startPoint x: 1221, startPoint y: 146, endPoint x: 1127, endPoint y: 308, distance: 187.7
click at [1269, 156] on span "**********" at bounding box center [1169, 149] width 244 height 28
click at [1094, 335] on div "Unverified Student" at bounding box center [1169, 328] width 244 height 24
click at [1093, 326] on div "Unverified Student" at bounding box center [1101, 328] width 105 height 21
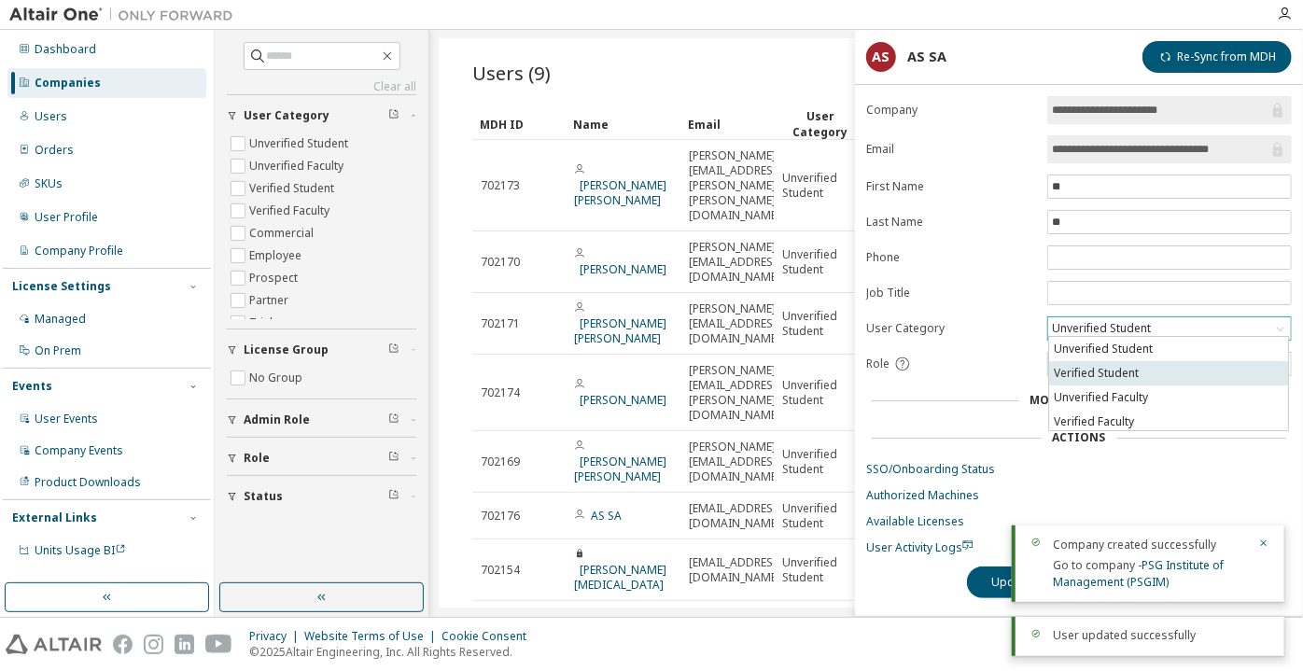
click at [1082, 372] on li "Verified Student" at bounding box center [1168, 373] width 239 height 24
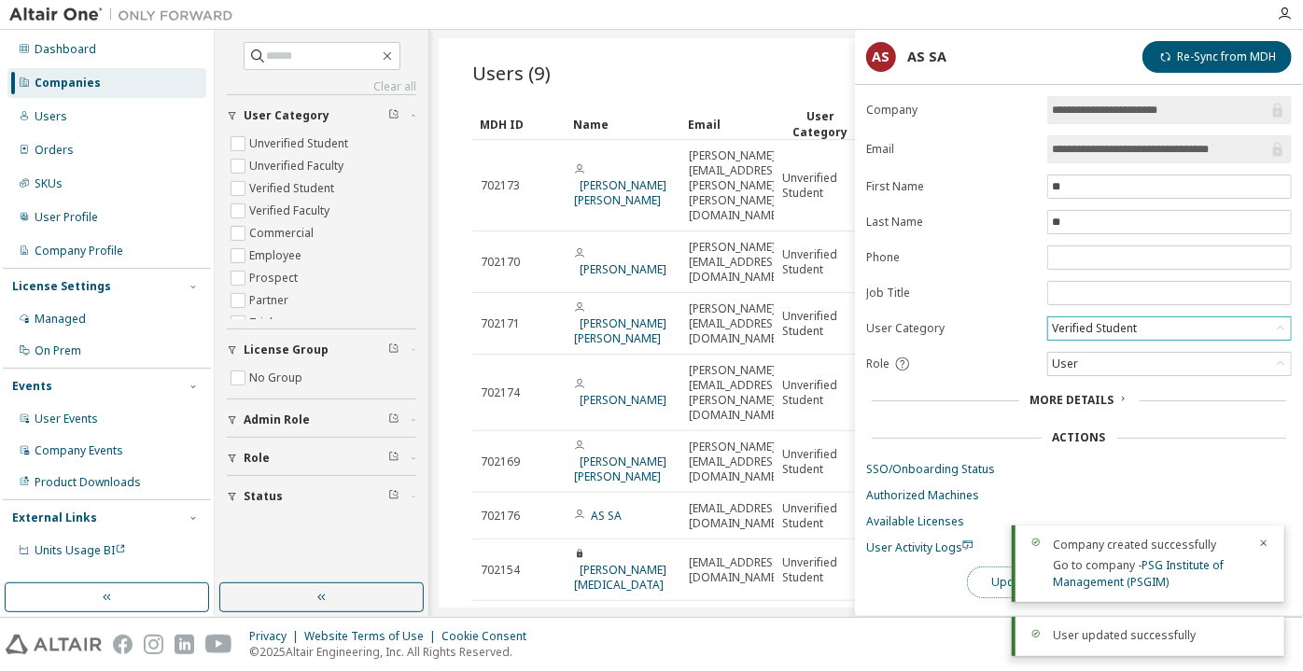
click at [996, 566] on button "Update" at bounding box center [1012, 582] width 90 height 32
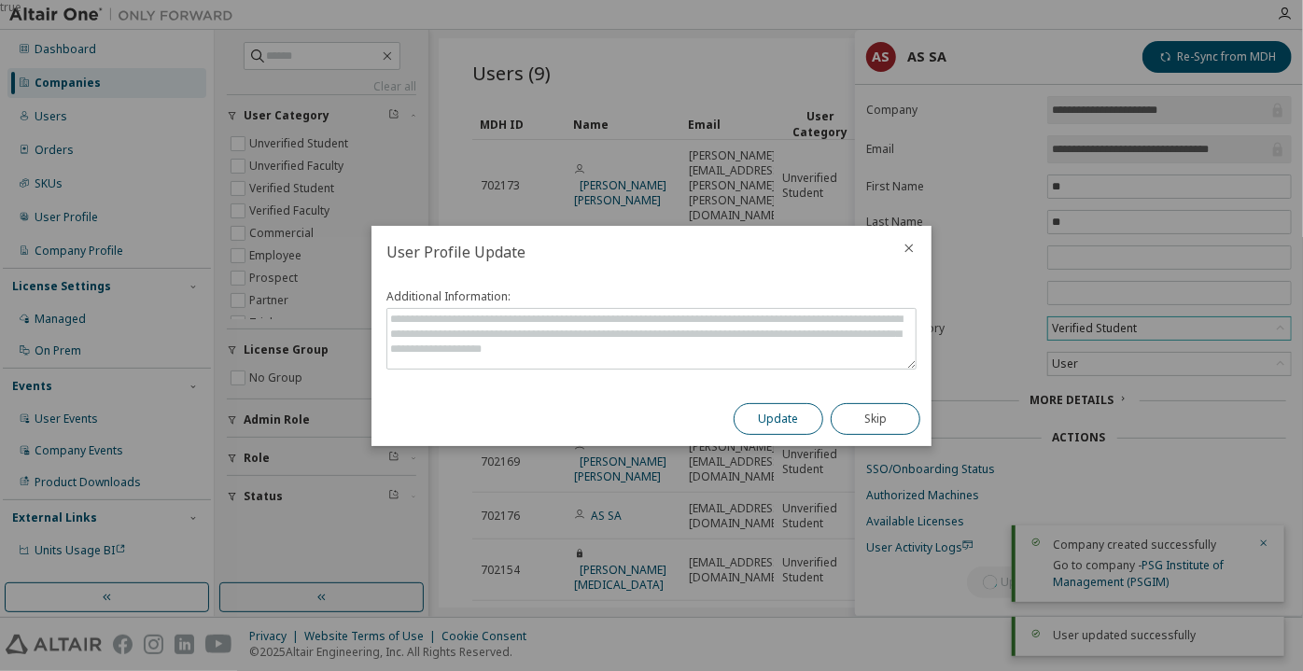
click at [800, 421] on button "Update" at bounding box center [778, 419] width 90 height 32
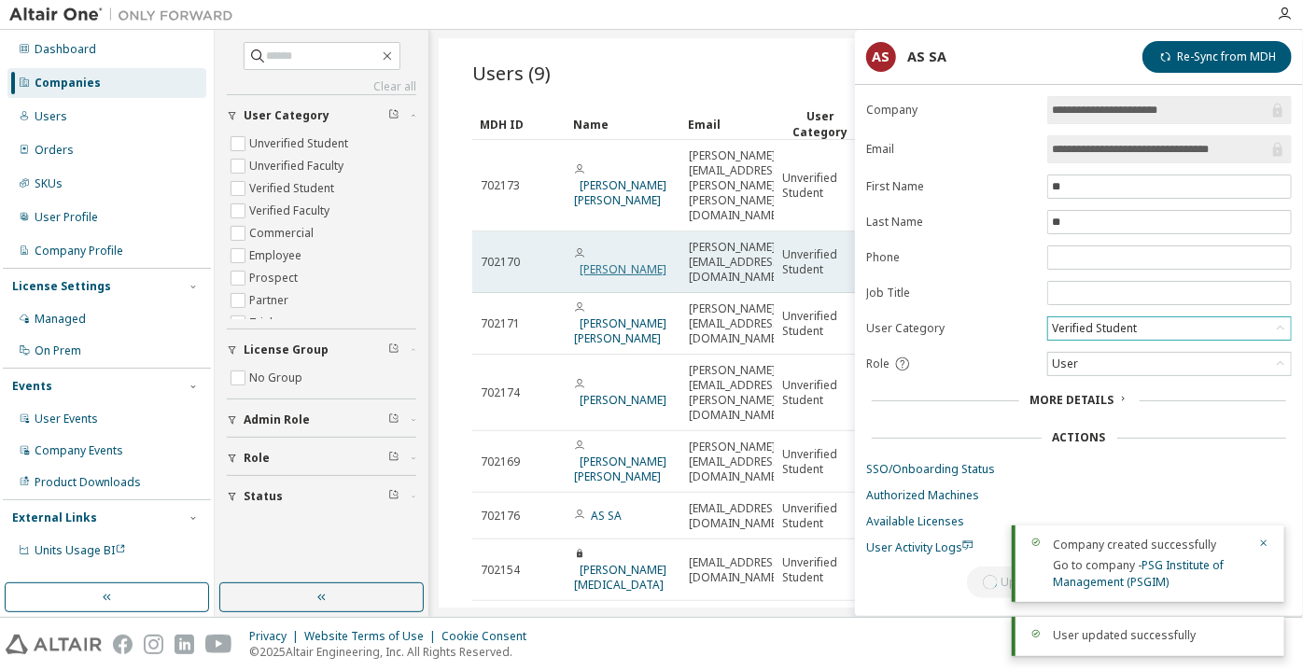
click at [624, 261] on link "Fernando Sáenz López" at bounding box center [622, 269] width 87 height 16
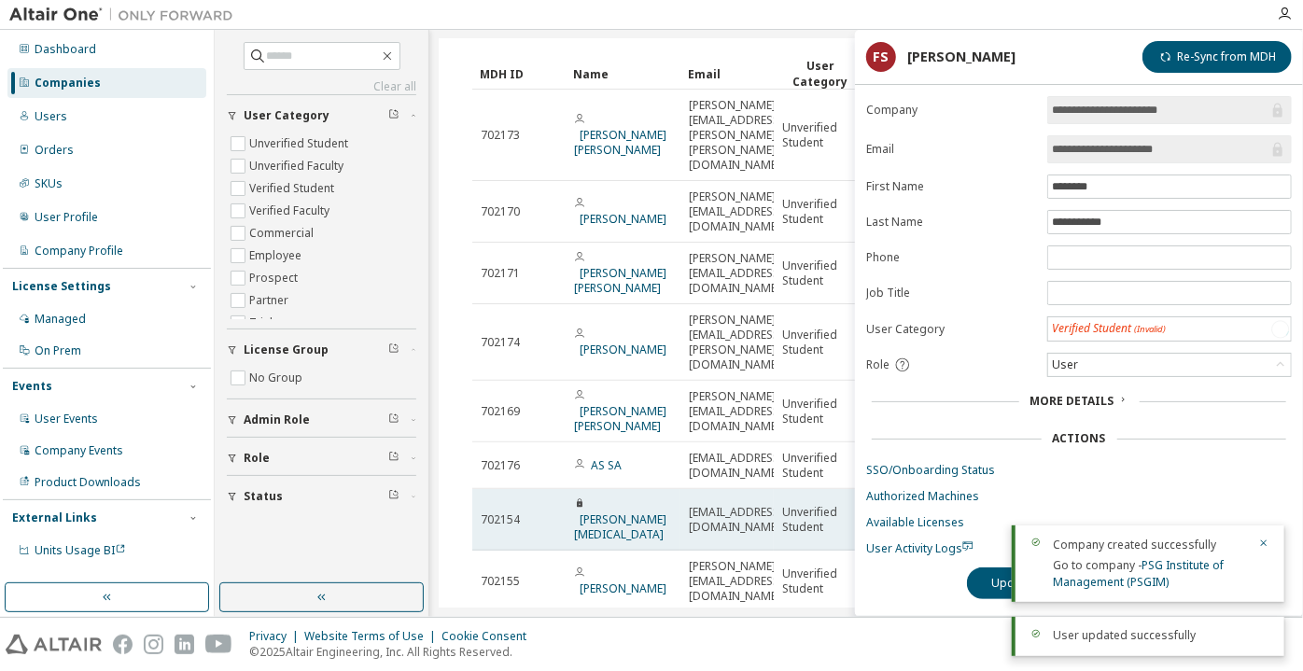
scroll to position [161, 0]
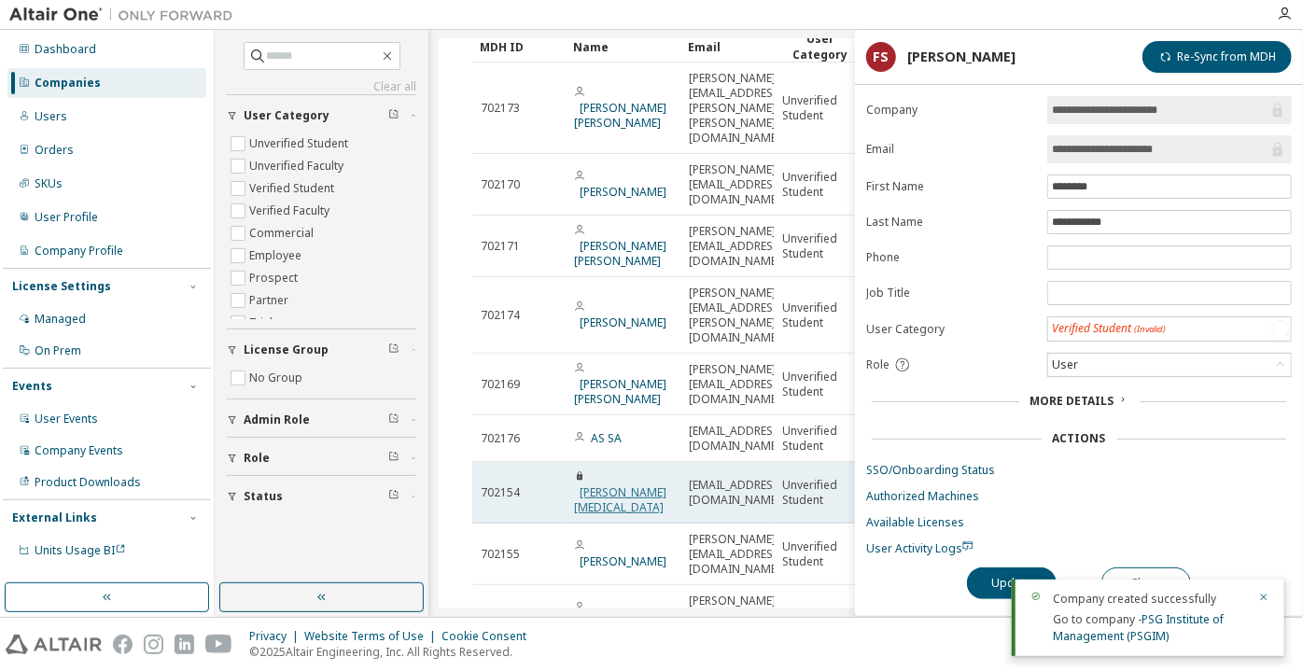
click at [628, 484] on link "[PERSON_NAME][MEDICAL_DATA]" at bounding box center [620, 499] width 92 height 31
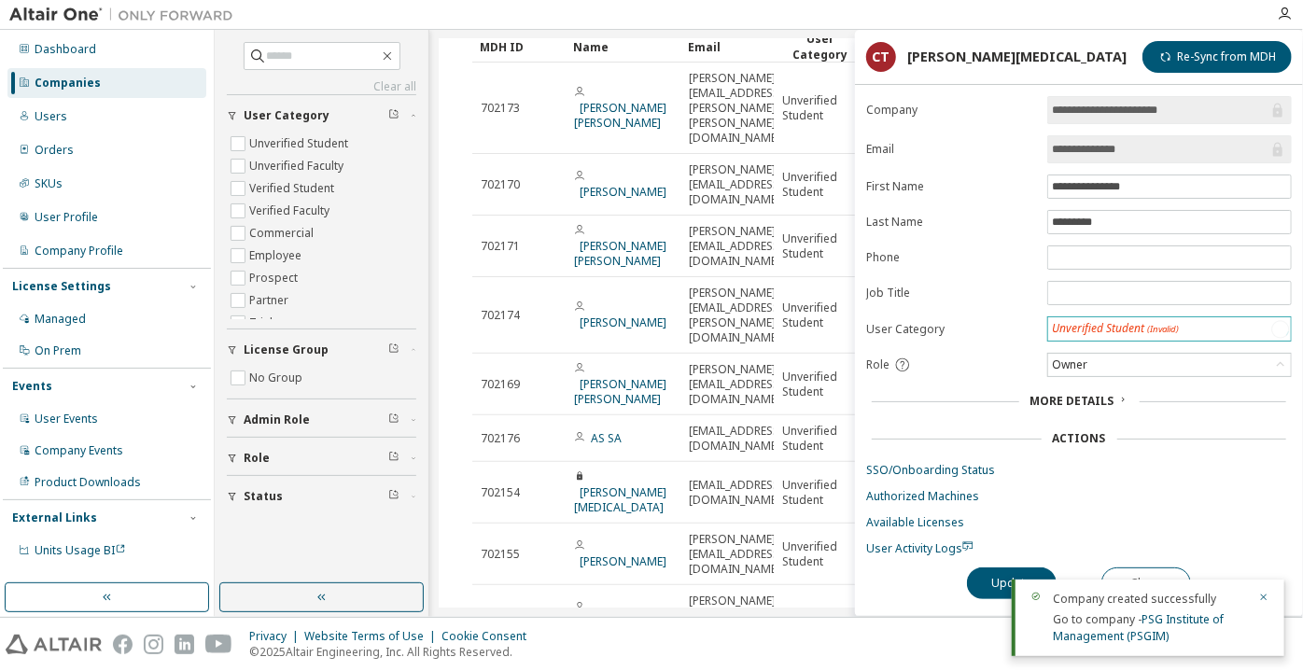
click at [1109, 321] on div "Unverified Student (Invalid)" at bounding box center [1115, 329] width 127 height 16
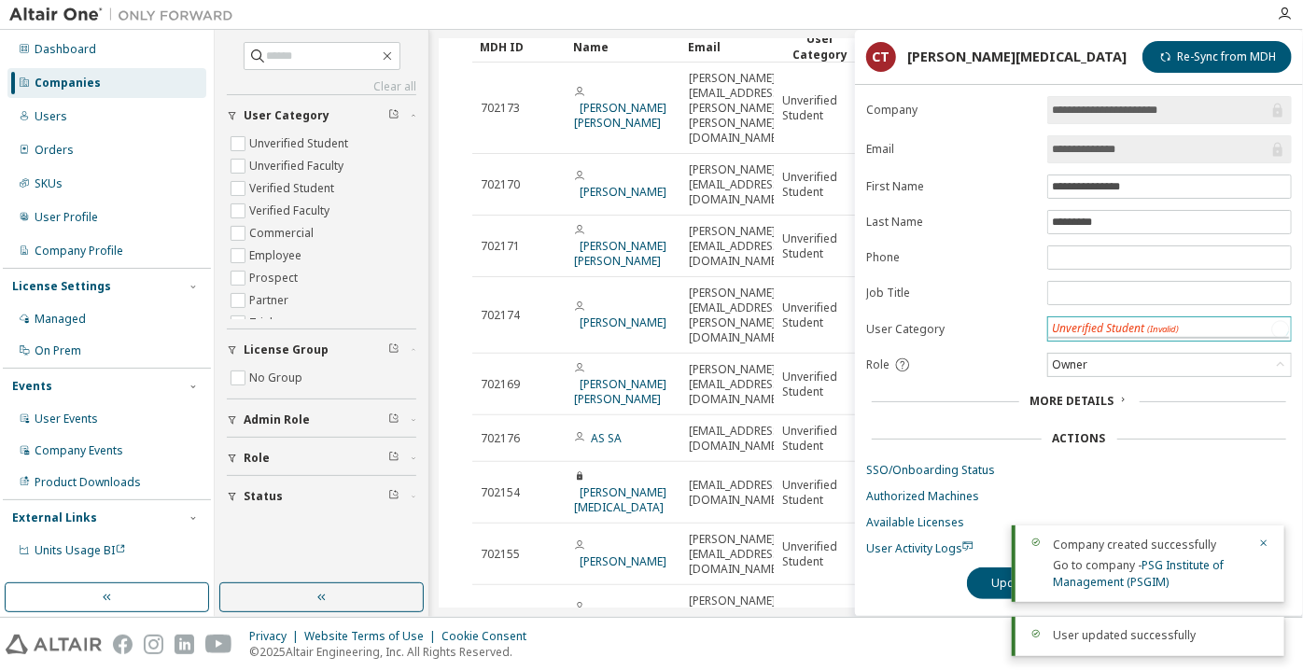
click at [1113, 326] on div "Unverified Student (Invalid)" at bounding box center [1115, 328] width 132 height 21
click at [1114, 336] on form "**********" at bounding box center [1078, 325] width 425 height 459
click at [1097, 325] on div "Unverified Student" at bounding box center [1101, 328] width 105 height 21
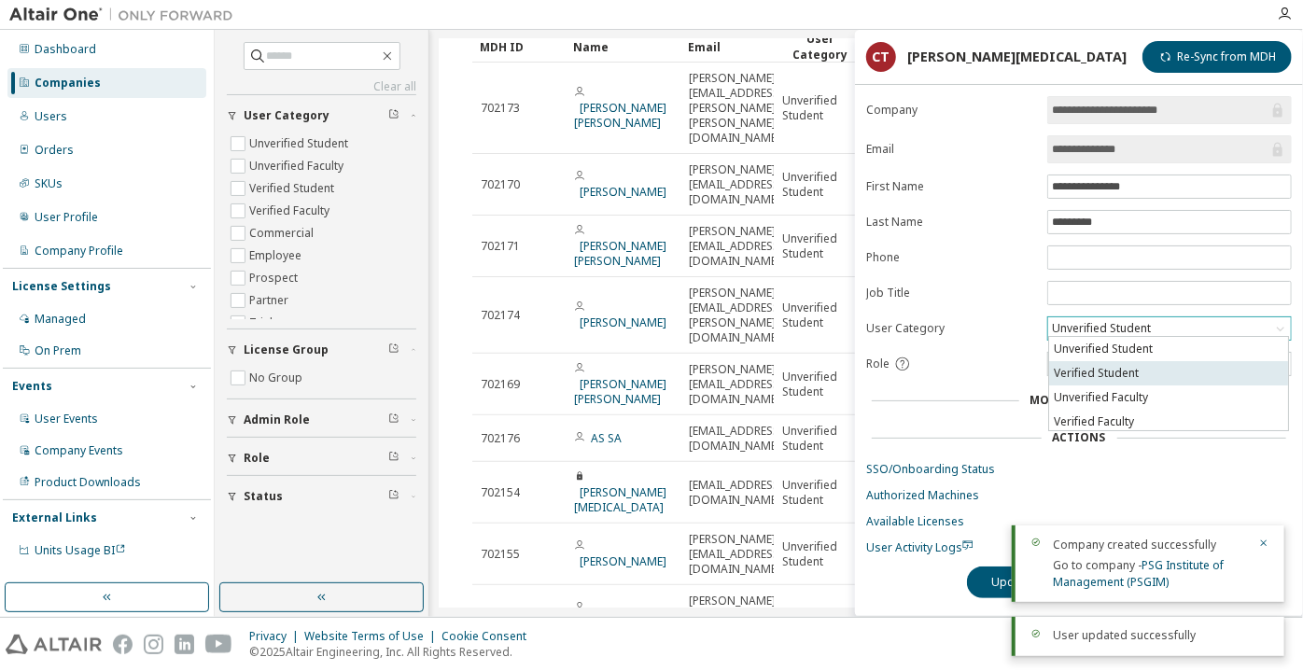
click at [1104, 372] on li "Verified Student" at bounding box center [1168, 373] width 239 height 24
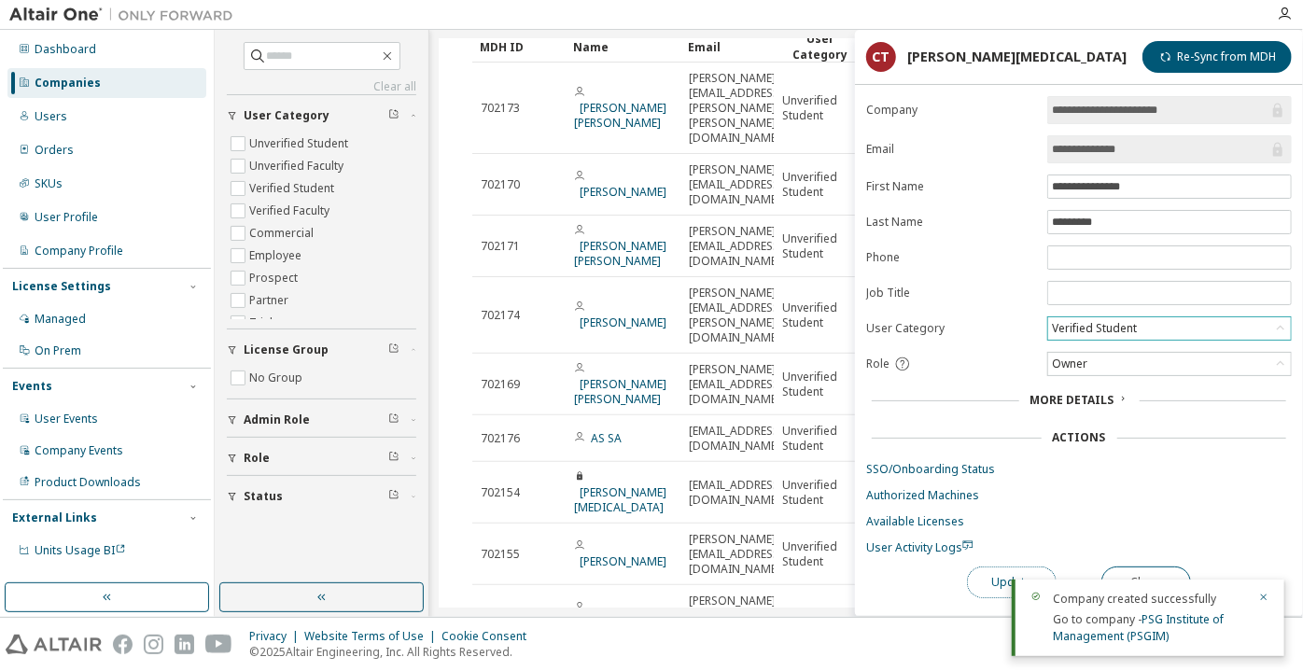
click at [978, 571] on button "Update" at bounding box center [1012, 582] width 90 height 32
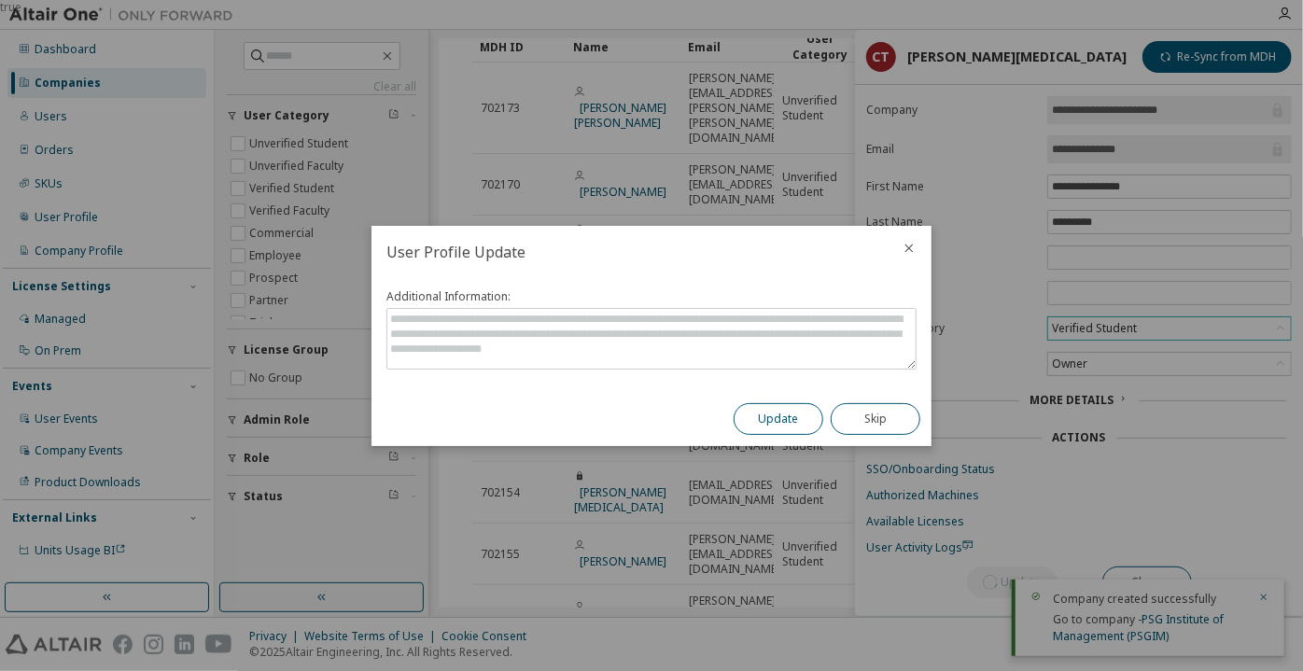
click at [778, 404] on button "Update" at bounding box center [778, 419] width 90 height 32
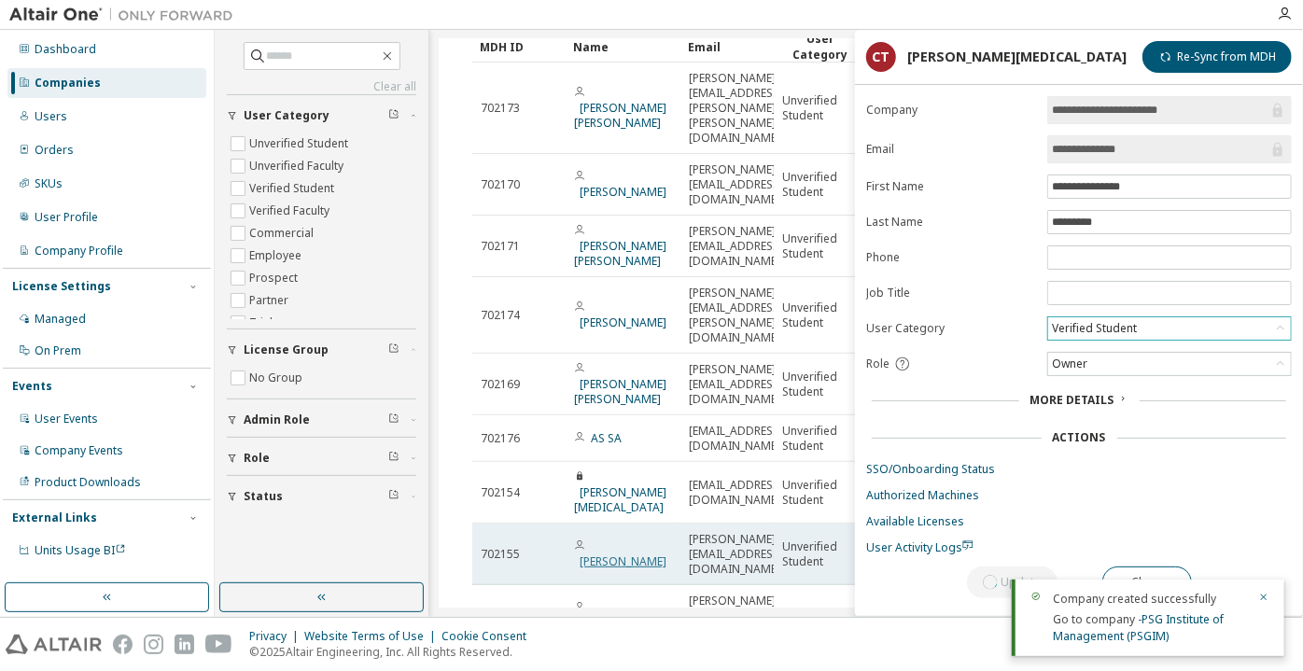
click at [644, 553] on link "Jorge Fornell Díaz" at bounding box center [622, 561] width 87 height 16
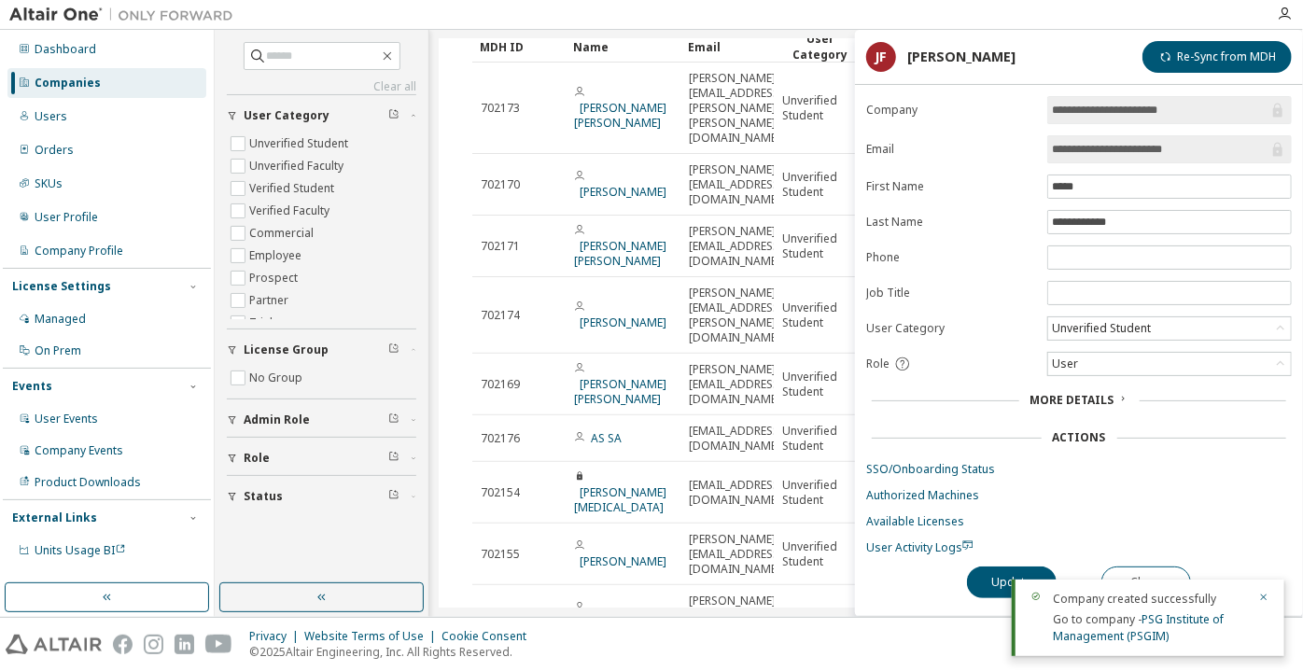
click at [1075, 332] on div "Unverified Student" at bounding box center [1101, 328] width 105 height 21
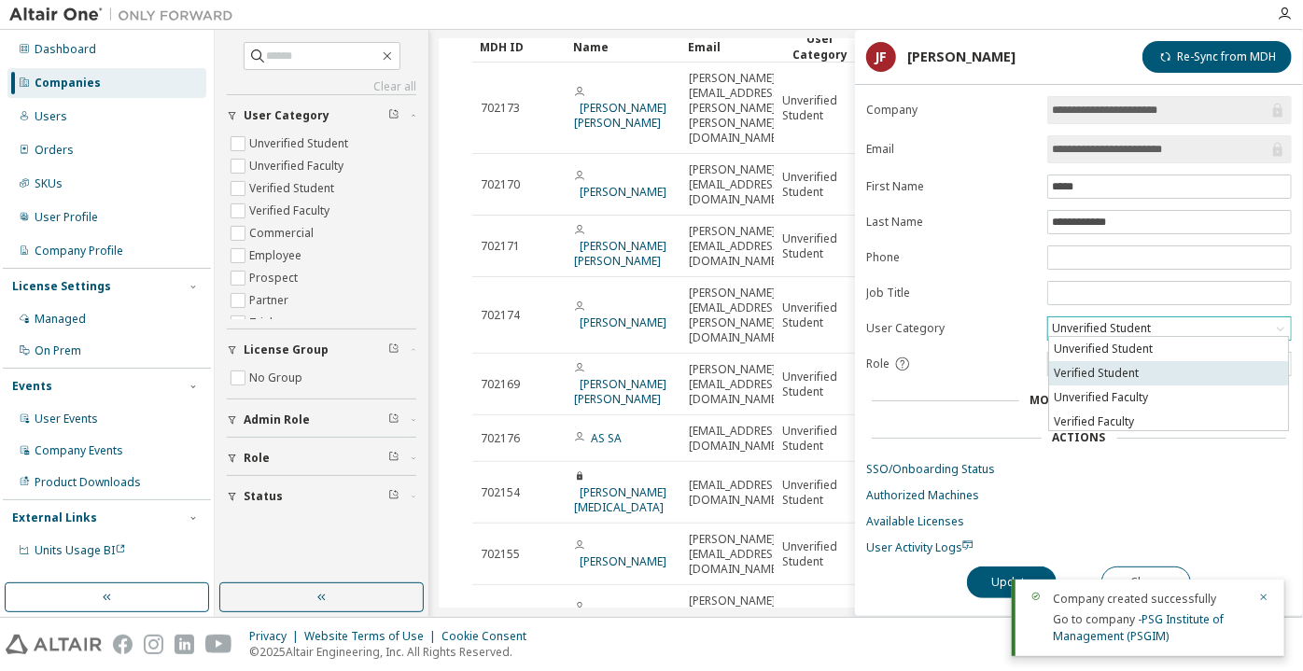
click at [1094, 372] on li "Verified Student" at bounding box center [1168, 373] width 239 height 24
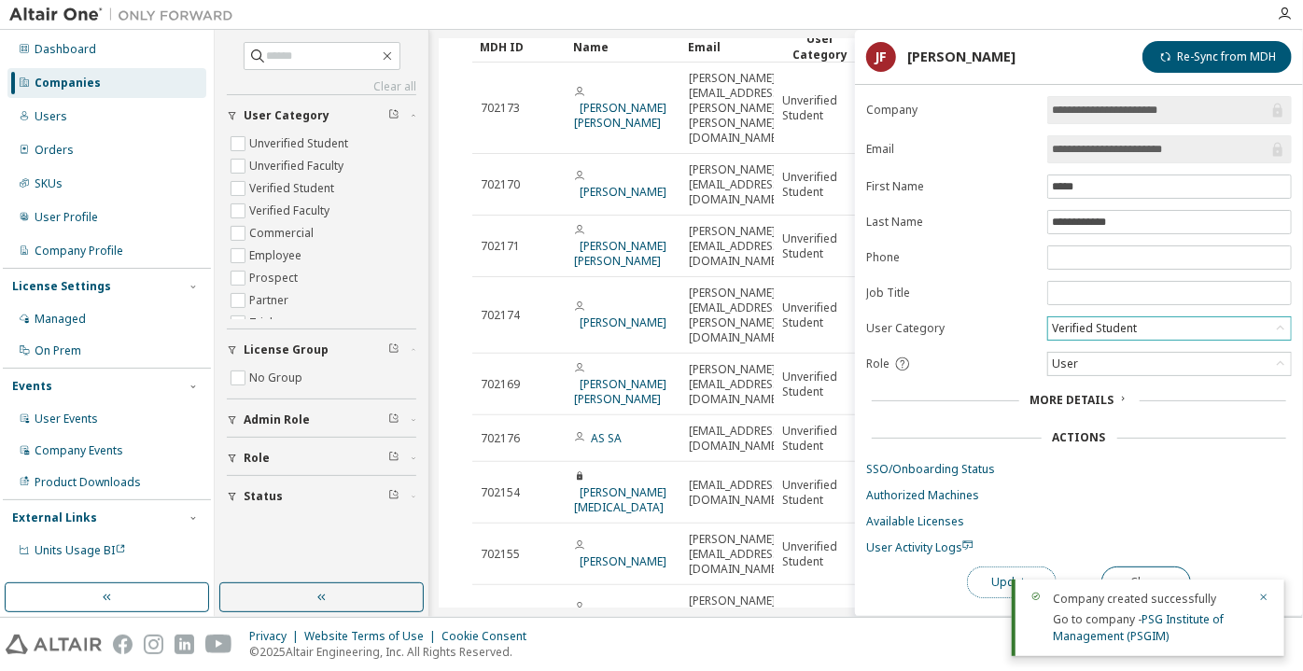
click at [987, 568] on button "Update" at bounding box center [1012, 582] width 90 height 32
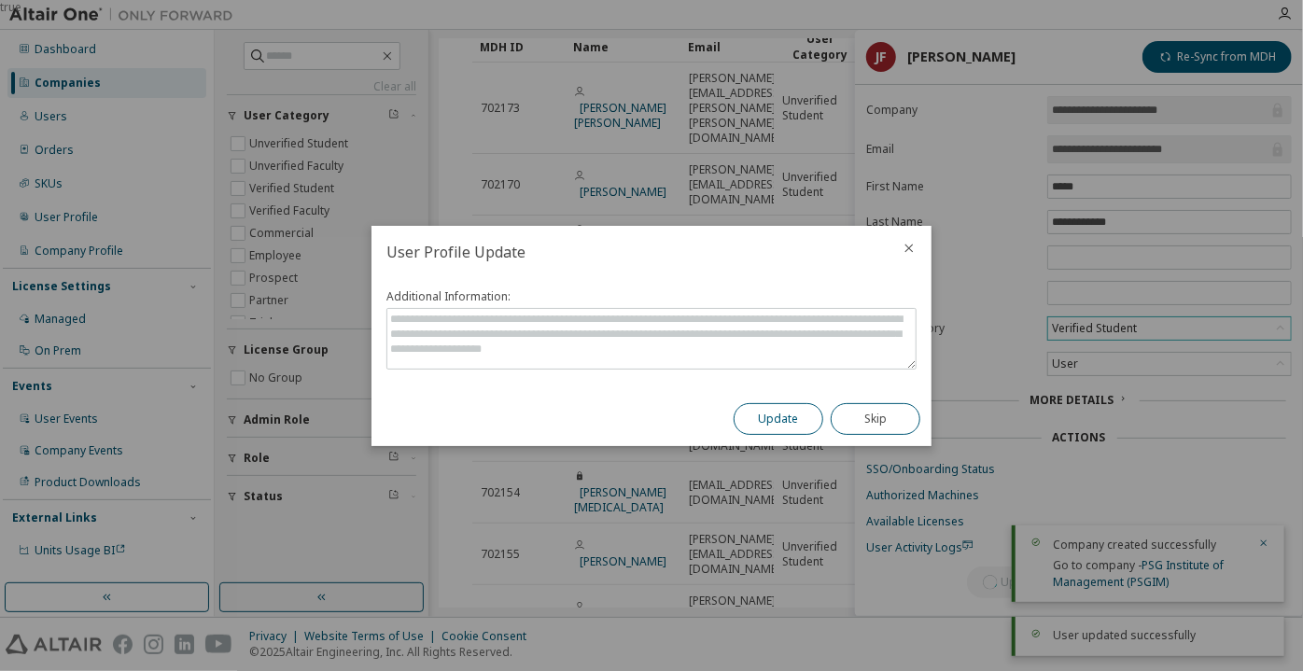
click at [802, 412] on button "Update" at bounding box center [778, 419] width 90 height 32
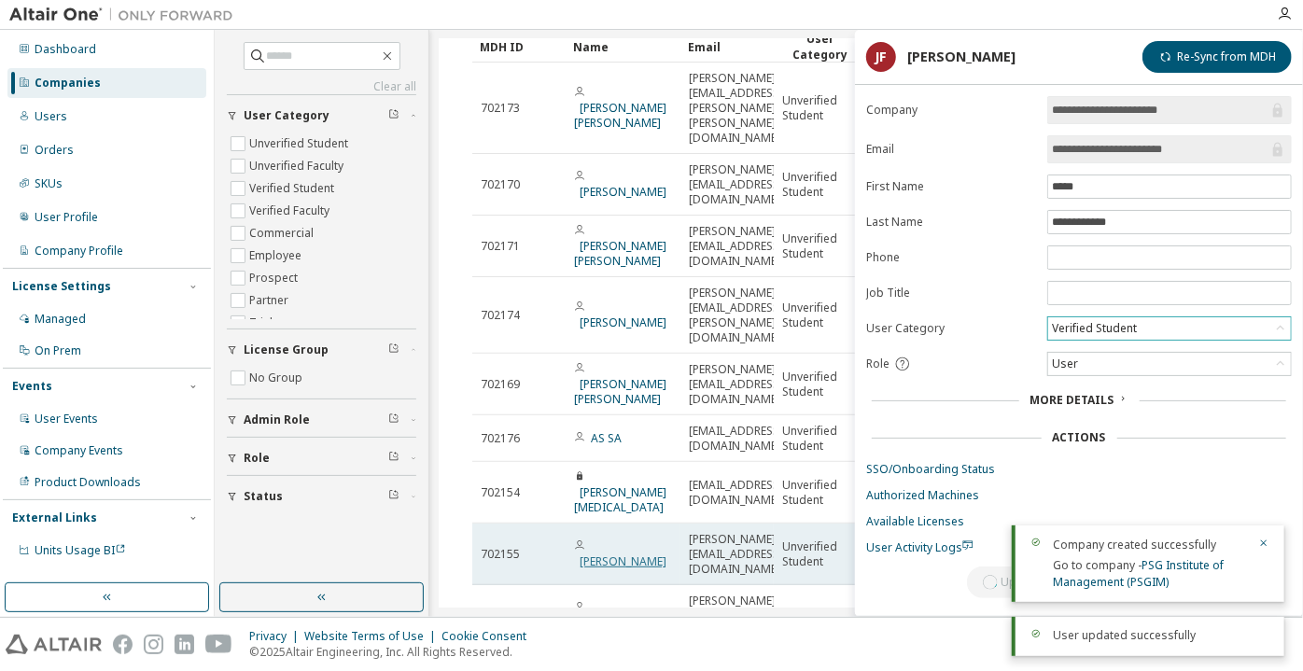
click at [617, 553] on link "Jorge Fornell Díaz" at bounding box center [622, 561] width 87 height 16
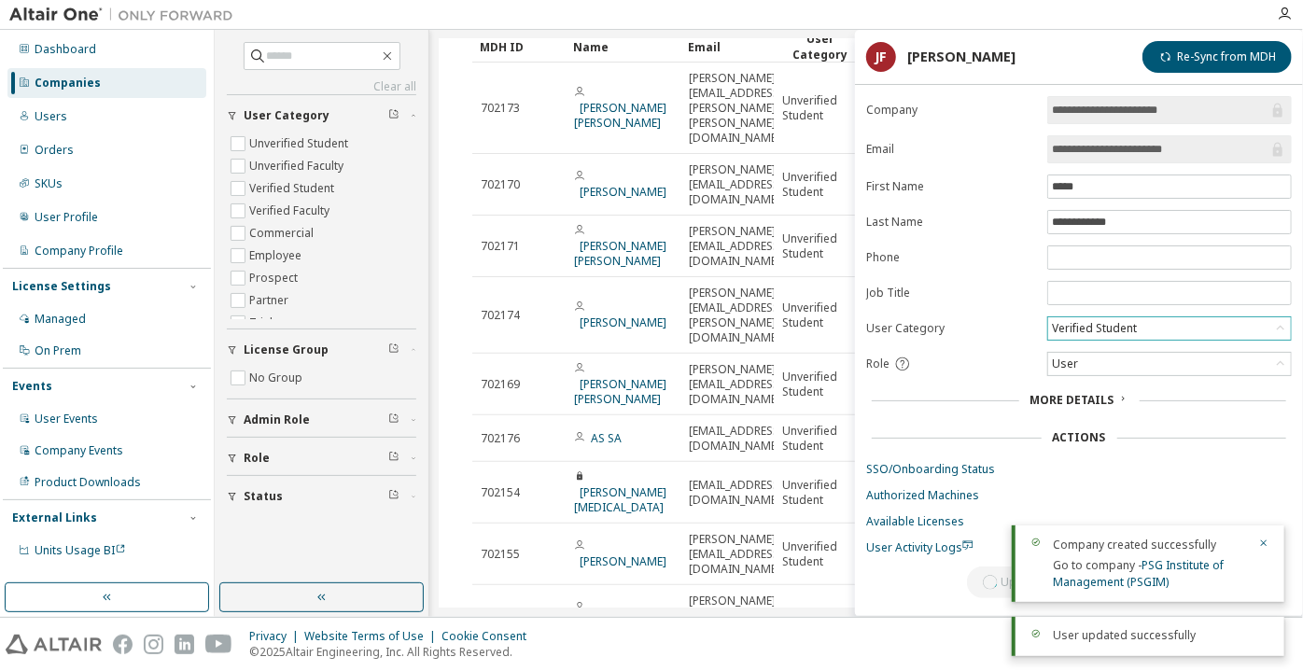
click at [1061, 330] on div "Verified Student" at bounding box center [1094, 328] width 91 height 21
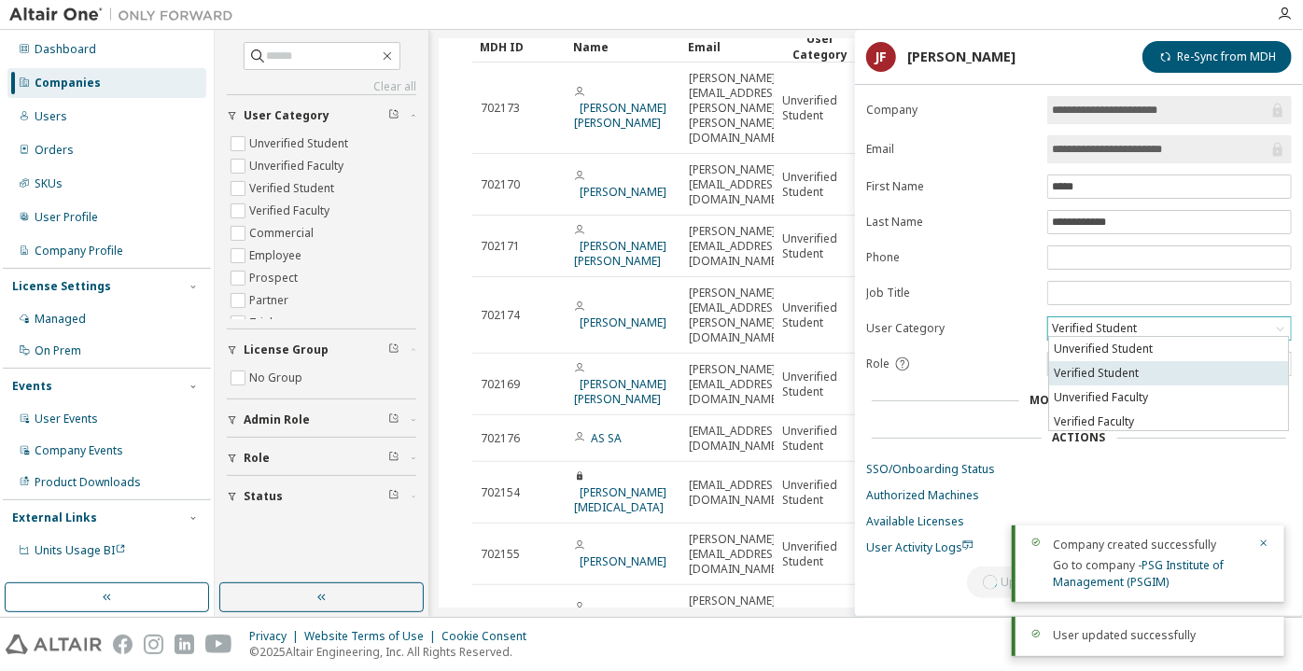
click at [1065, 373] on li "Verified Student" at bounding box center [1168, 373] width 239 height 24
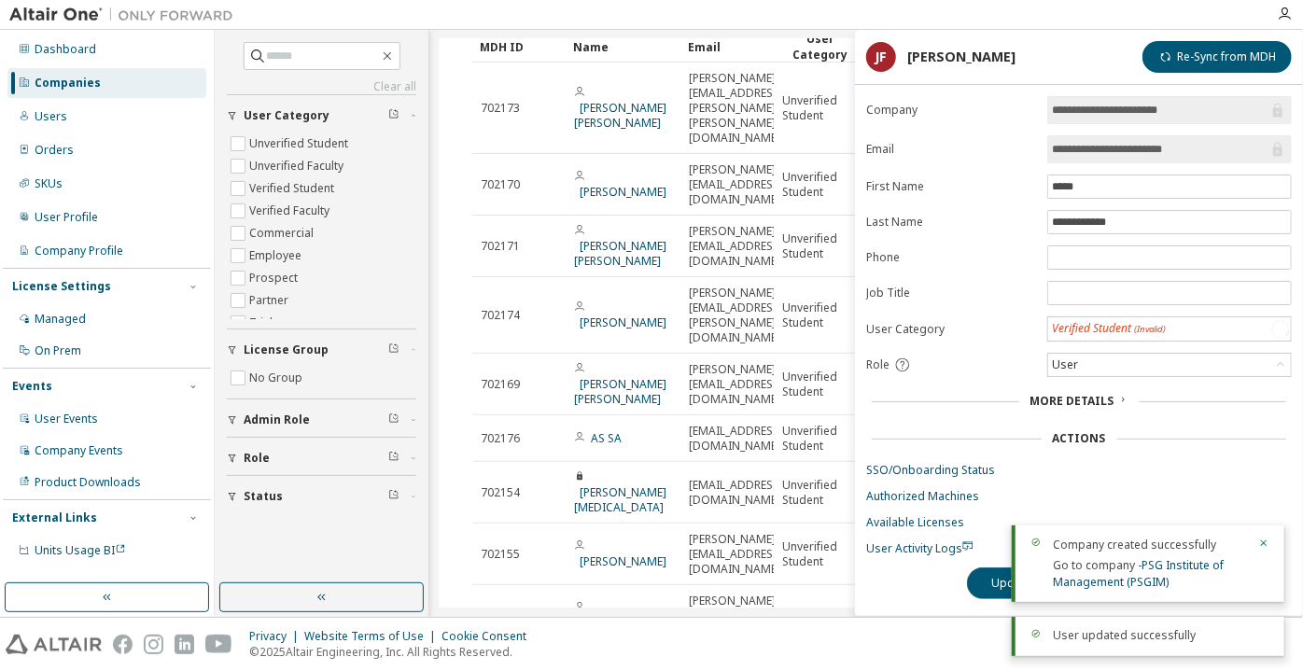
click at [995, 579] on button "Update" at bounding box center [1012, 583] width 90 height 32
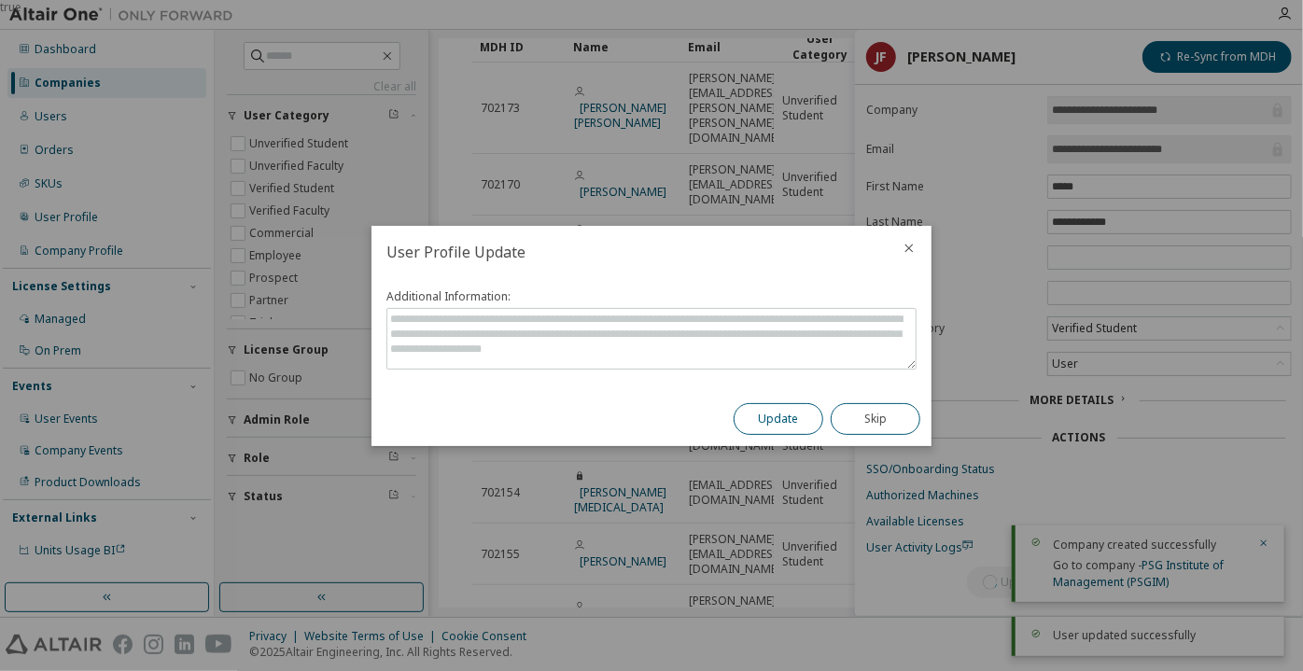
click at [793, 420] on button "Update" at bounding box center [778, 419] width 90 height 32
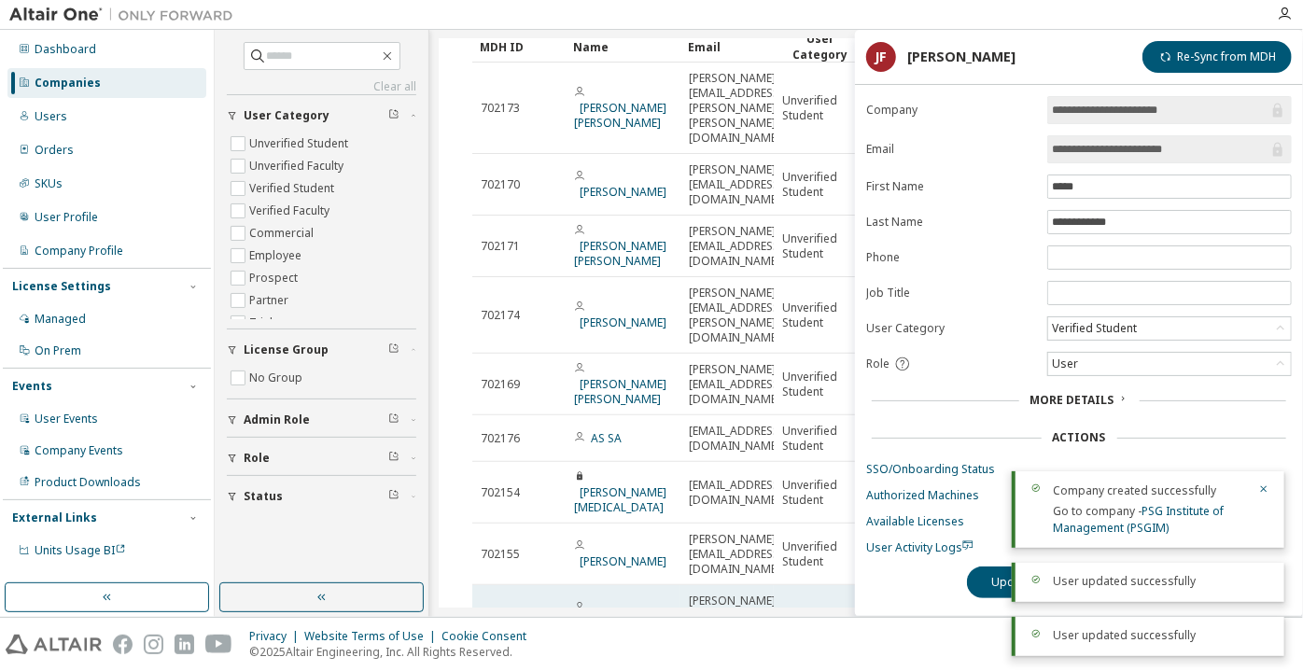
click at [639, 615] on link "Luis Peñaranda del Mazo" at bounding box center [620, 630] width 92 height 31
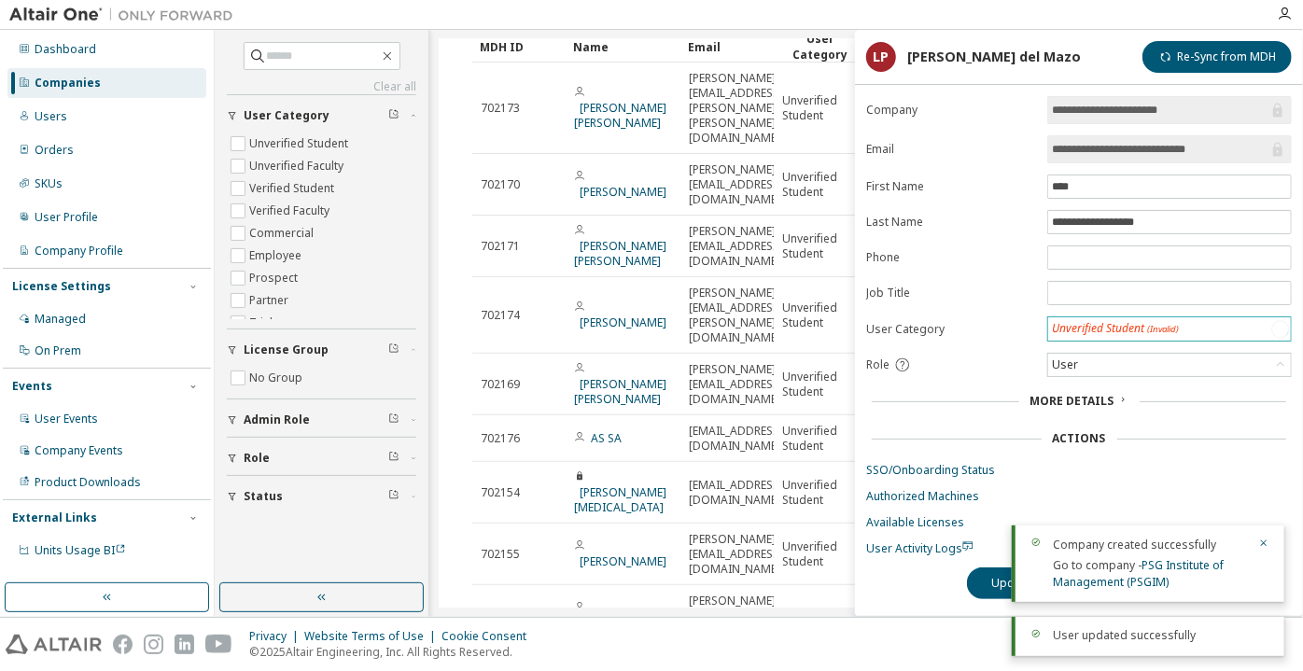
click at [1115, 326] on div "Unverified Student (Invalid)" at bounding box center [1115, 329] width 127 height 16
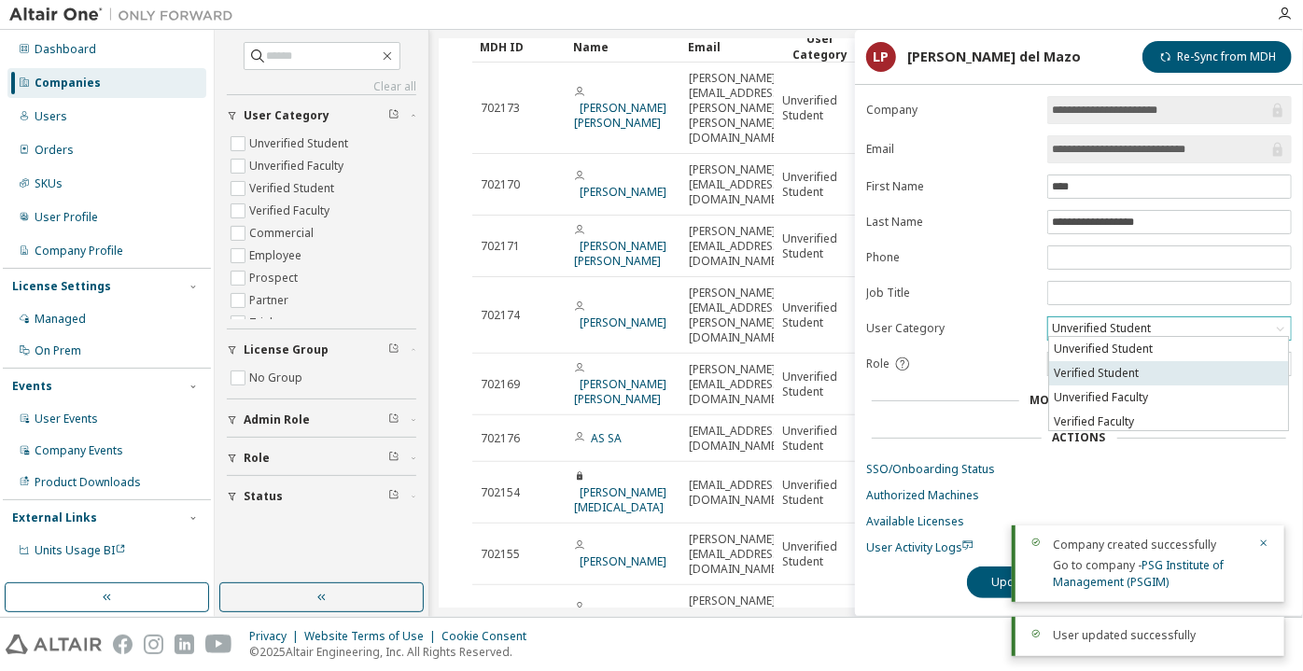
click at [1111, 375] on li "Verified Student" at bounding box center [1168, 373] width 239 height 24
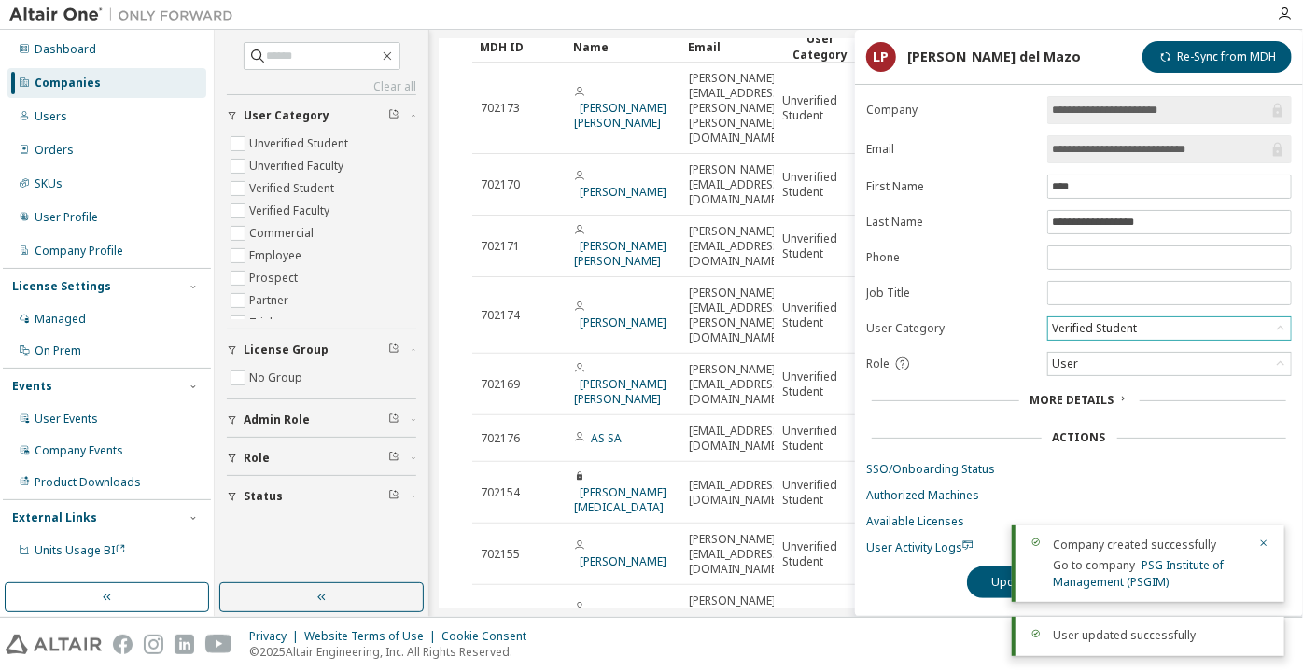
click at [984, 560] on div "**********" at bounding box center [1079, 356] width 448 height 520
click at [984, 566] on button "Update" at bounding box center [1012, 582] width 90 height 32
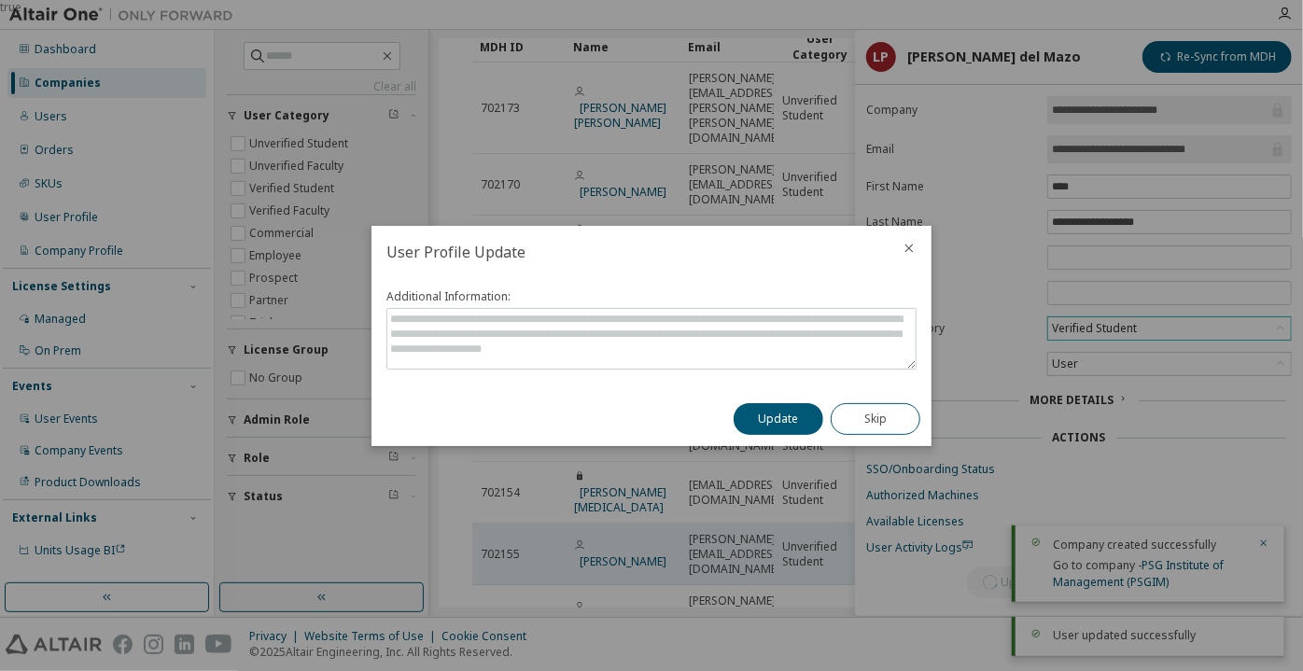
click at [805, 411] on button "Update" at bounding box center [778, 419] width 90 height 32
